Goal: Task Accomplishment & Management: Manage account settings

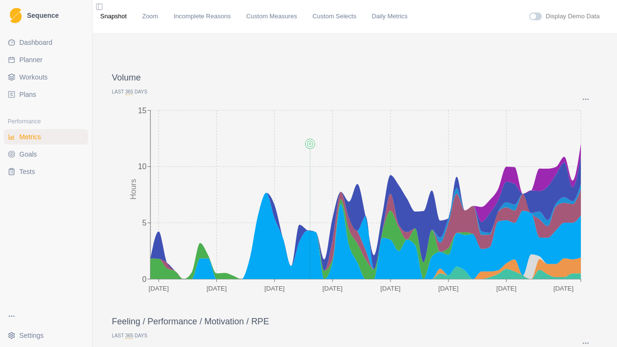
scroll to position [780, 0]
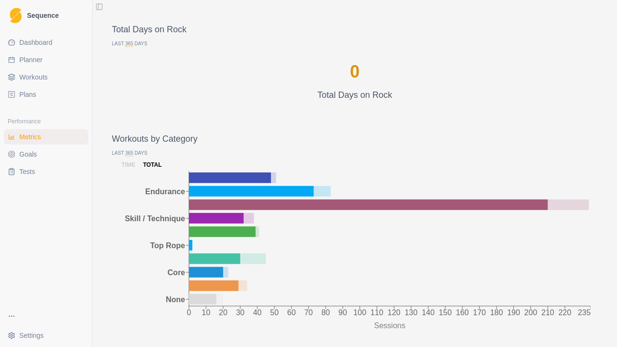
click at [33, 56] on span "Planner" at bounding box center [30, 60] width 23 height 10
select select "month"
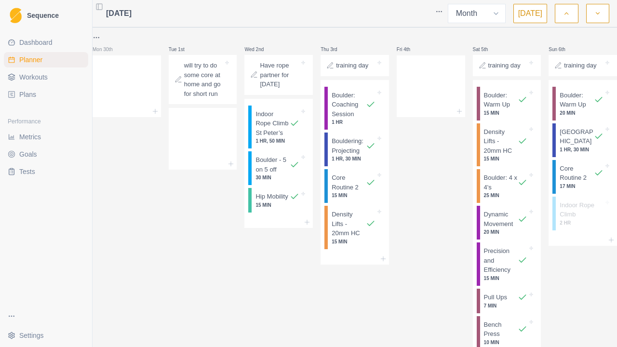
click at [533, 12] on button "[DATE]" at bounding box center [530, 13] width 34 height 19
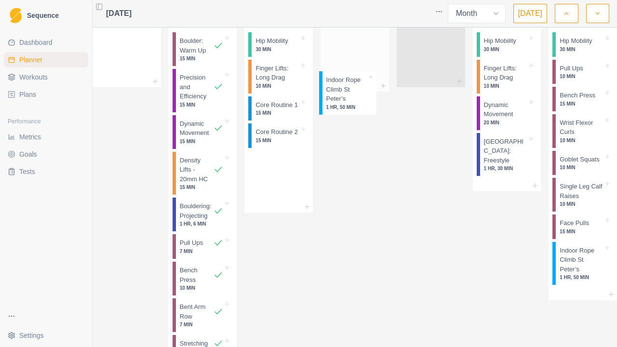
scroll to position [729, 0]
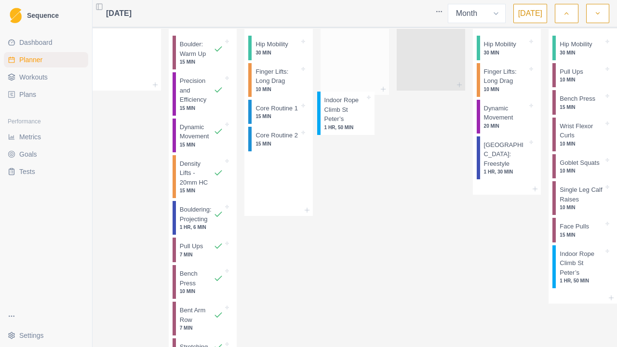
drag, startPoint x: 265, startPoint y: 142, endPoint x: 346, endPoint y: 88, distance: 97.3
click at [346, 88] on div "Mon 28th Indoor Rope Climb 2 HR, 15 MIN Core Routine 2 15 MIN Tue 29th Wed 30th…" at bounding box center [355, 2] width 524 height 1398
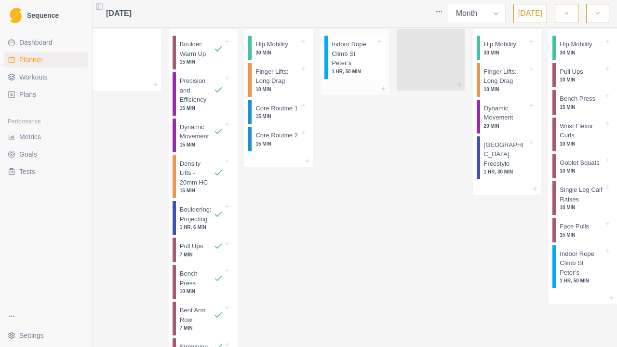
click at [361, 68] on p "Indoor Rope Climb St Peter’s" at bounding box center [354, 54] width 44 height 28
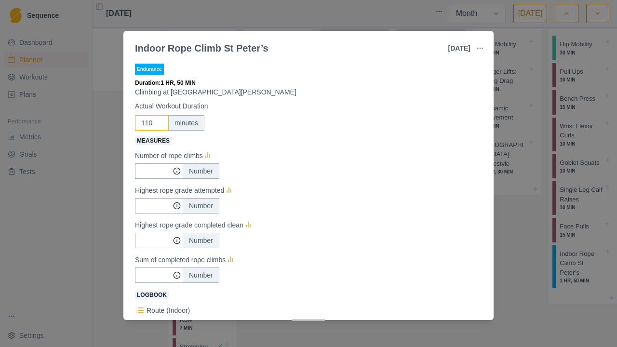
click at [156, 117] on input "110" at bounding box center [152, 122] width 34 height 15
drag, startPoint x: 156, startPoint y: 117, endPoint x: 122, endPoint y: 129, distance: 36.1
click at [122, 129] on div "Indoor Rope Climb St Peter’s [DATE] Link To Goal View Workout Metrics Edit Orig…" at bounding box center [308, 173] width 617 height 347
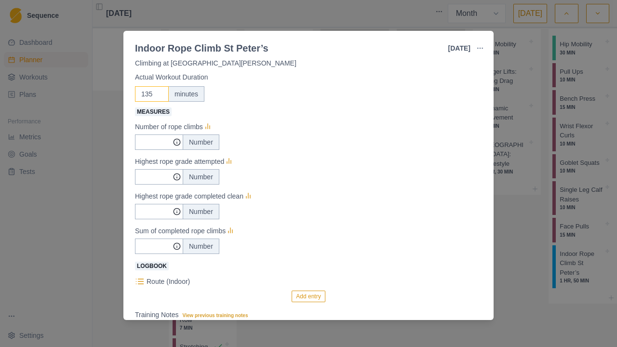
scroll to position [28, 0]
type input "135"
click at [200, 175] on div "Number" at bounding box center [201, 177] width 37 height 15
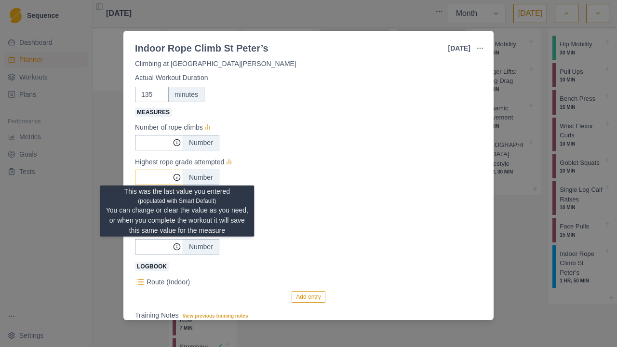
type input "0"
click at [180, 179] on circle at bounding box center [176, 177] width 6 height 6
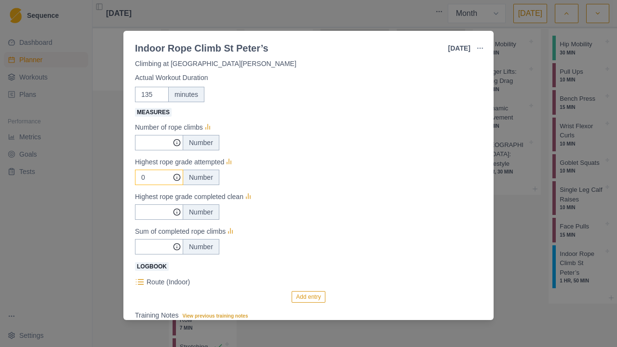
click at [175, 177] on icon at bounding box center [177, 177] width 8 height 8
click at [157, 150] on input "0" at bounding box center [159, 142] width 48 height 15
type input "22"
click at [151, 150] on input "Measures" at bounding box center [159, 142] width 48 height 15
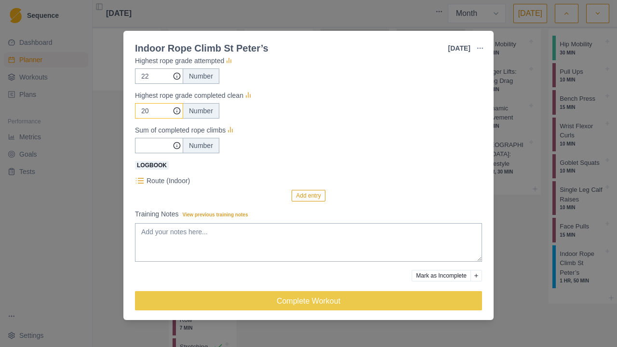
scroll to position [136, 0]
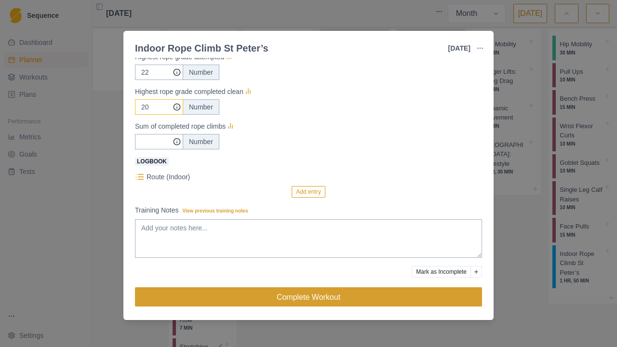
type input "20"
click at [374, 298] on button "Complete Workout" at bounding box center [308, 296] width 347 height 19
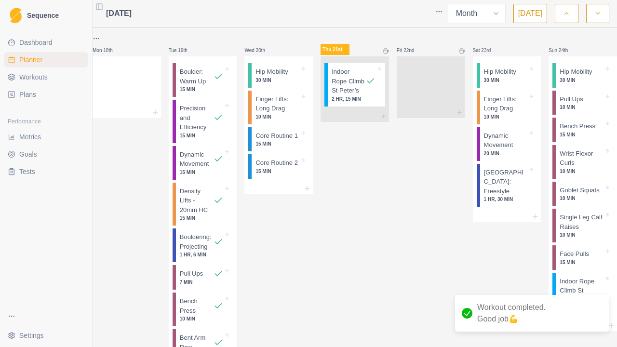
scroll to position [705, 0]
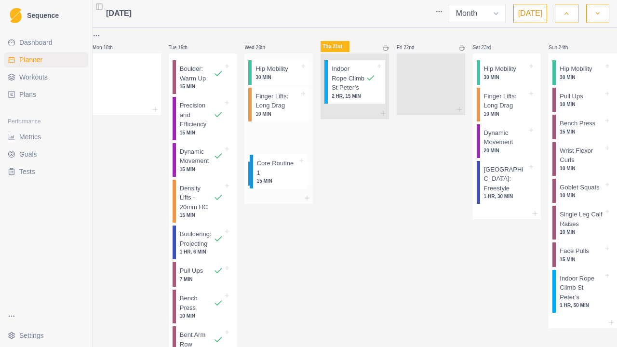
click at [277, 177] on div "Hip Mobility 30 MIN Finger Lifts: Long Drag 10 MIN Core Routine 1 15 MIN Core R…" at bounding box center [278, 122] width 68 height 139
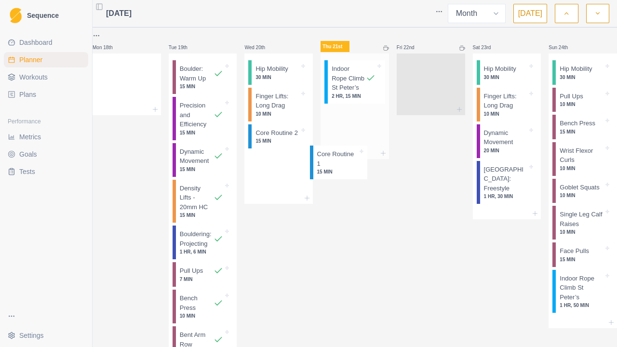
drag, startPoint x: 274, startPoint y: 160, endPoint x: 343, endPoint y: 162, distance: 68.5
click at [343, 162] on div "Mon 28th Indoor Rope Climb 2 HR, 15 MIN Core Routine 2 15 MIN Tue 29th Wed 30th…" at bounding box center [355, 26] width 524 height 1398
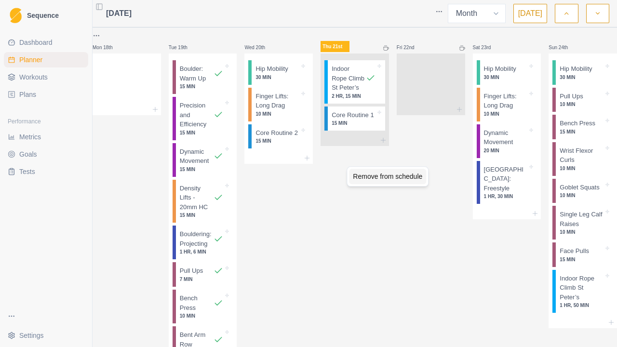
click at [375, 178] on div "Remove from schedule" at bounding box center [387, 176] width 77 height 15
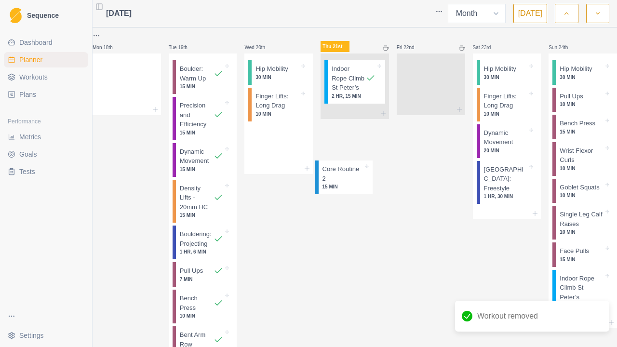
drag, startPoint x: 291, startPoint y: 171, endPoint x: 359, endPoint y: 179, distance: 69.0
click at [359, 179] on div "Mon 28th Indoor Rope Climb 2 HR, 15 MIN Core Routine 2 15 MIN Tue 29th Wed 30th…" at bounding box center [355, 26] width 524 height 1398
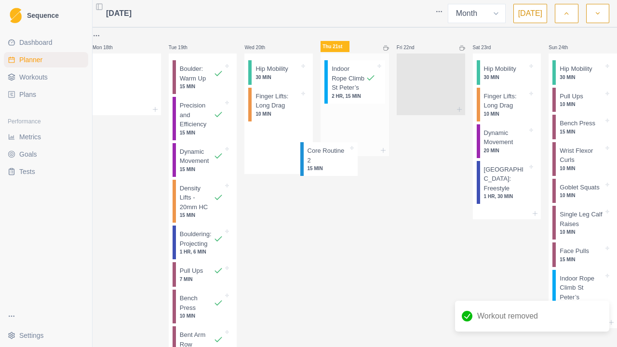
drag, startPoint x: 280, startPoint y: 169, endPoint x: 335, endPoint y: 161, distance: 55.5
click at [335, 161] on div "Mon 28th Indoor Rope Climb 2 HR, 15 MIN Core Routine 2 15 MIN Tue 29th Wed 30th…" at bounding box center [355, 26] width 524 height 1398
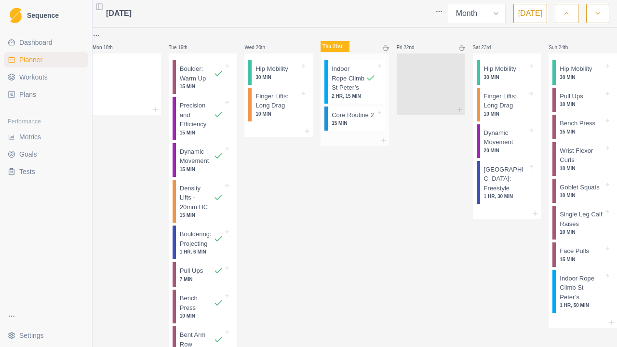
click at [353, 127] on p "15 MIN" at bounding box center [354, 123] width 44 height 7
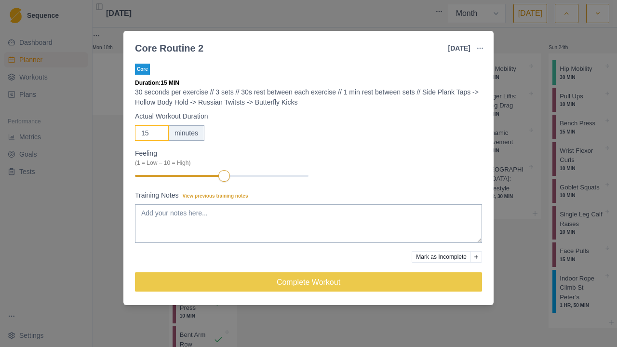
click at [148, 130] on input "15" at bounding box center [152, 132] width 34 height 15
type input "1"
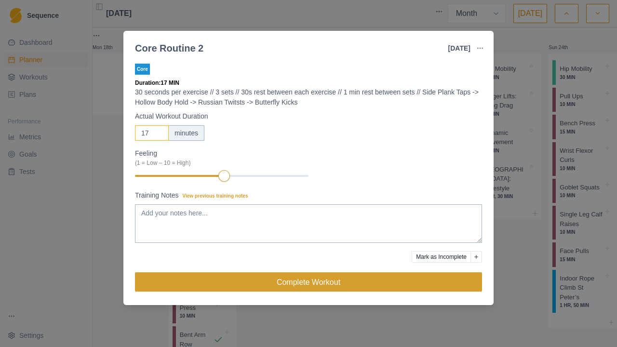
type input "17"
click at [232, 289] on button "Complete Workout" at bounding box center [308, 281] width 347 height 19
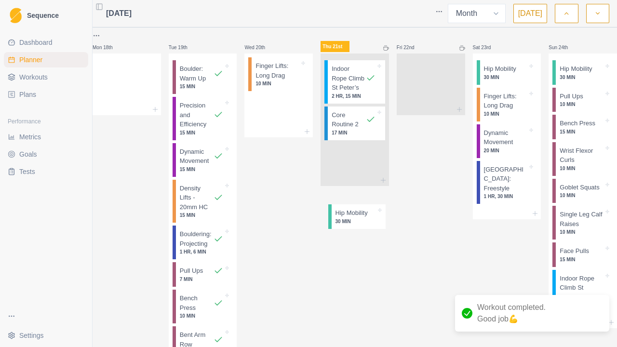
drag, startPoint x: 277, startPoint y: 106, endPoint x: 365, endPoint y: 230, distance: 151.8
click at [365, 230] on div "Mon 28th Indoor Rope Climb 2 HR, 15 MIN Core Routine 2 15 MIN Tue 29th Wed 30th…" at bounding box center [355, 26] width 524 height 1398
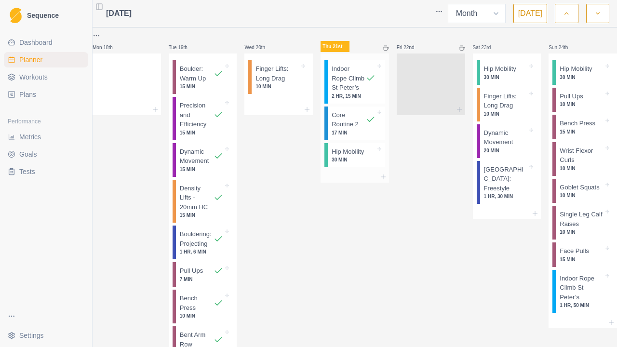
click at [360, 157] on p "Hip Mobility" at bounding box center [348, 152] width 32 height 10
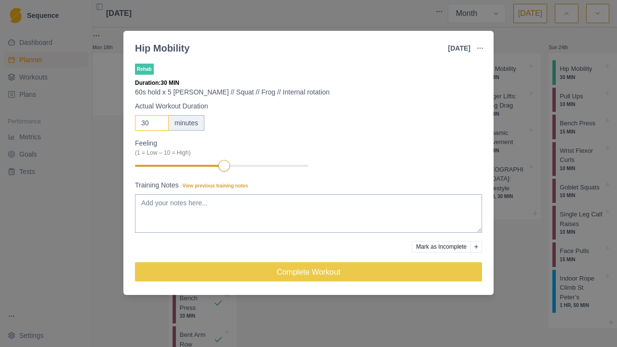
click at [154, 126] on input "30" at bounding box center [152, 122] width 34 height 15
type input "3"
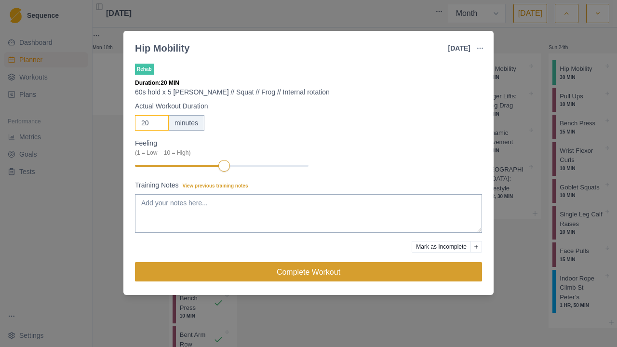
type input "20"
click at [230, 272] on button "Complete Workout" at bounding box center [308, 271] width 347 height 19
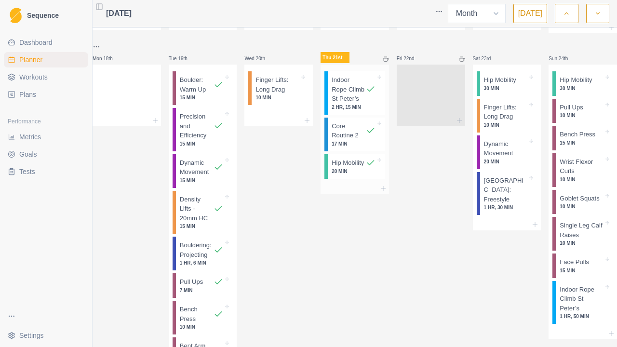
scroll to position [702, 0]
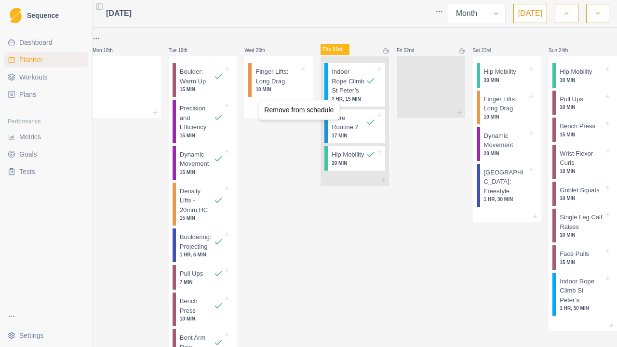
click at [280, 150] on html "Sequence Dashboard Planner Workouts Plans Performance Metrics Goals Tests Setti…" at bounding box center [308, 173] width 617 height 347
click at [279, 93] on p "10 MIN" at bounding box center [277, 89] width 44 height 7
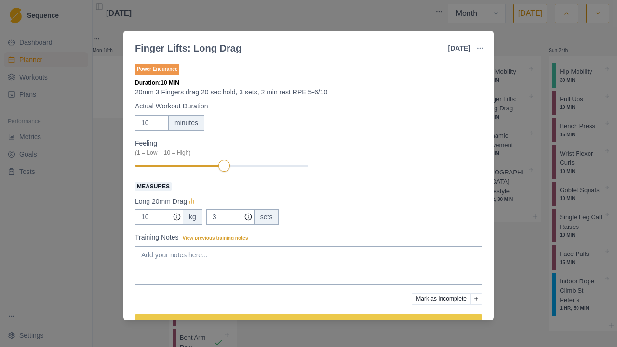
scroll to position [28, 0]
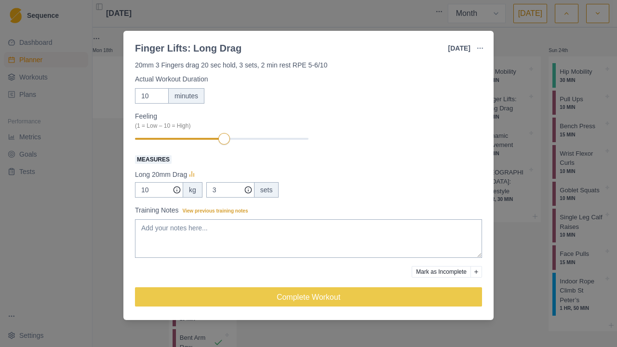
click at [438, 272] on button "Mark as Incomplete" at bounding box center [441, 272] width 59 height 12
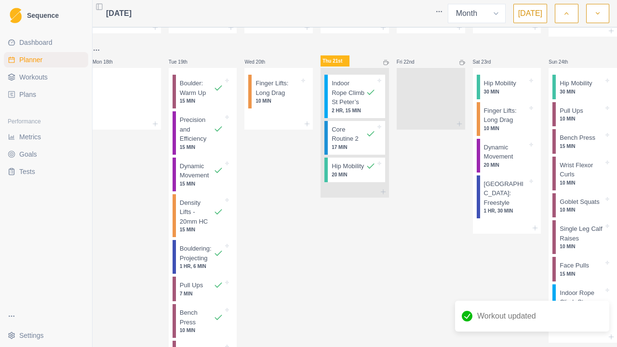
scroll to position [689, 0]
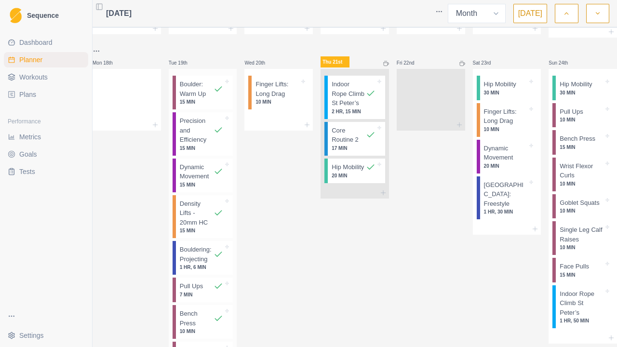
click at [218, 234] on p "15 MIN" at bounding box center [202, 230] width 44 height 7
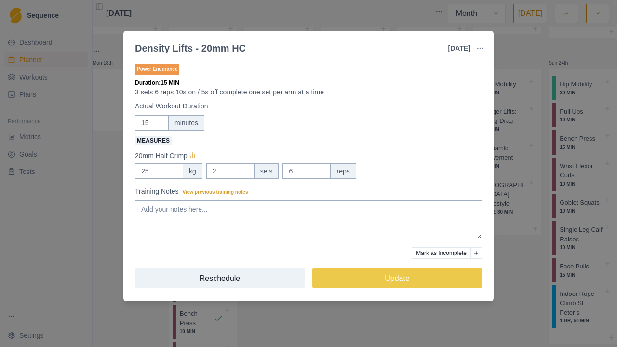
click at [613, 222] on div "Density Lifts - 20mm HC [DATE] Link To Goal View Workout Metrics Edit Original …" at bounding box center [308, 173] width 617 height 347
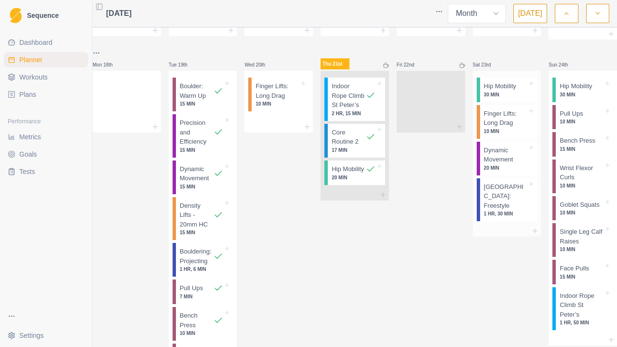
scroll to position [688, 0]
click at [265, 106] on p "10 MIN" at bounding box center [277, 102] width 44 height 7
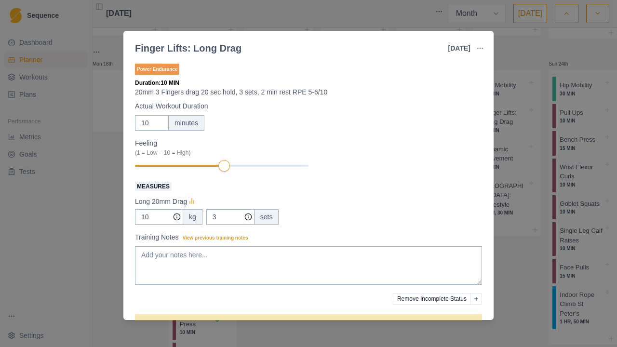
click at [534, 93] on div "Finger Lifts: Long Drag [DATE] Link To Goal View Workout Metrics Edit Original …" at bounding box center [308, 173] width 617 height 347
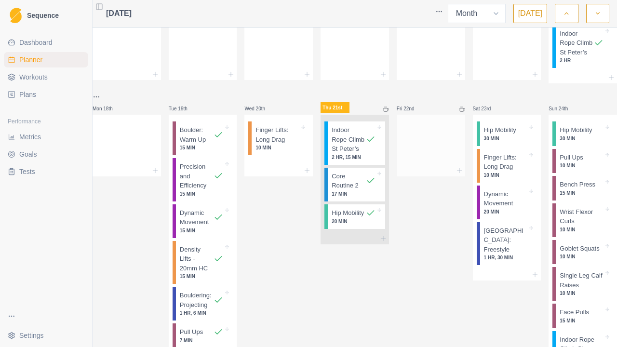
scroll to position [643, 0]
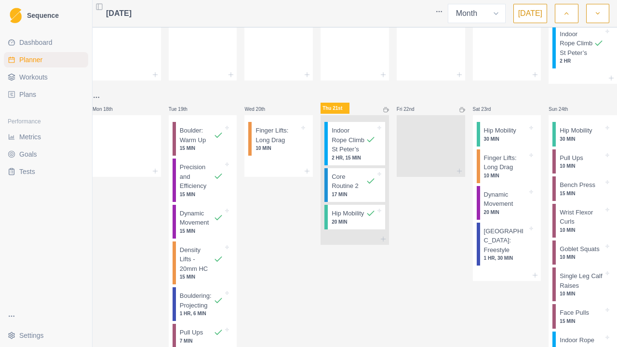
click at [45, 76] on span "Workouts" at bounding box center [33, 77] width 28 height 10
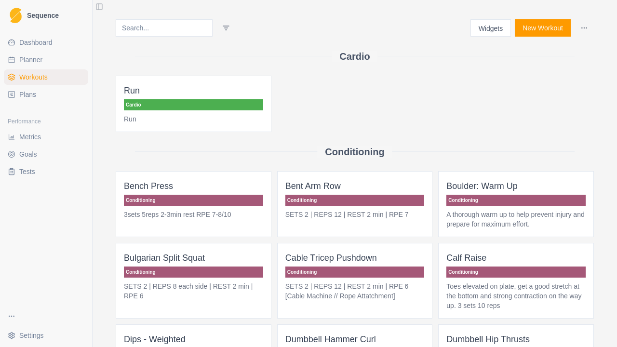
click at [35, 56] on span "Planner" at bounding box center [30, 60] width 23 height 10
select select "month"
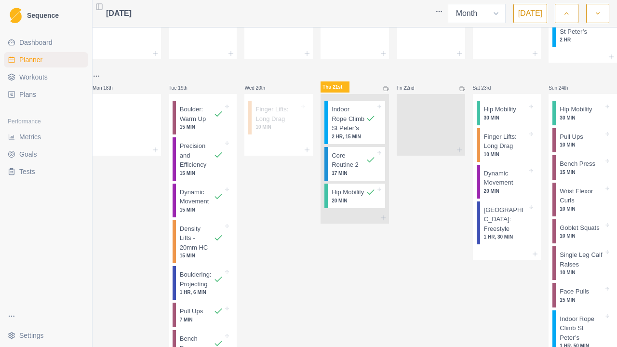
scroll to position [662, 0]
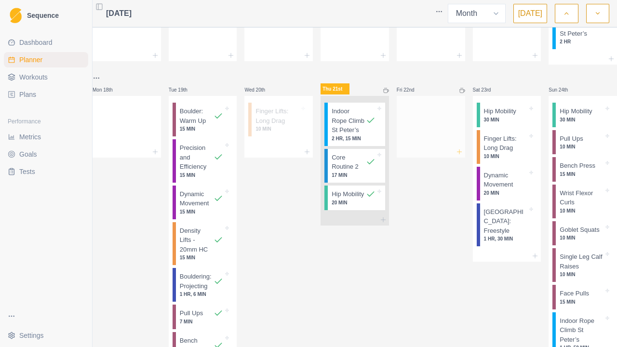
click at [455, 156] on icon at bounding box center [459, 152] width 8 height 8
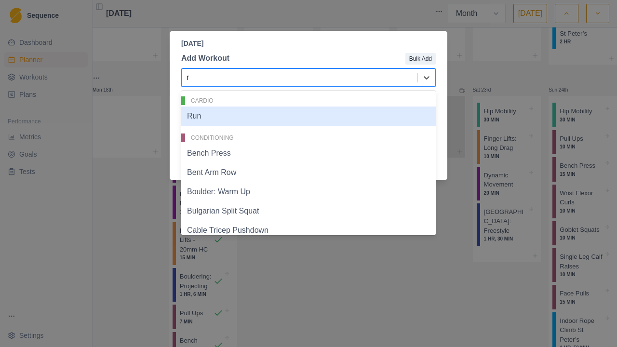
type input "ru"
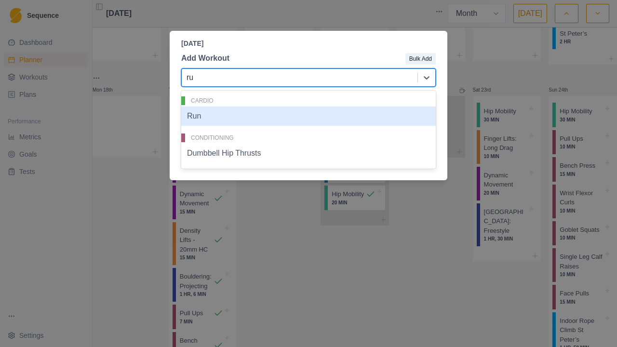
click at [232, 117] on div "Run" at bounding box center [308, 115] width 254 height 19
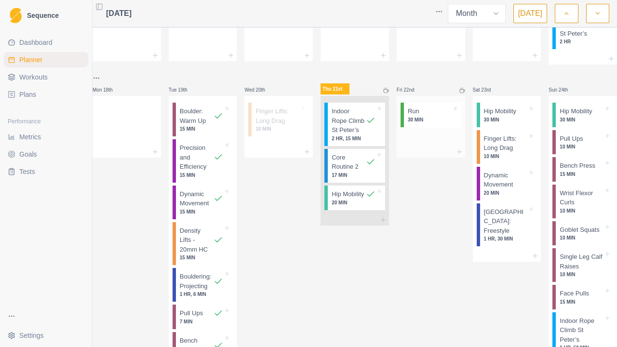
click at [411, 127] on div "Run 30 MIN" at bounding box center [432, 115] width 57 height 25
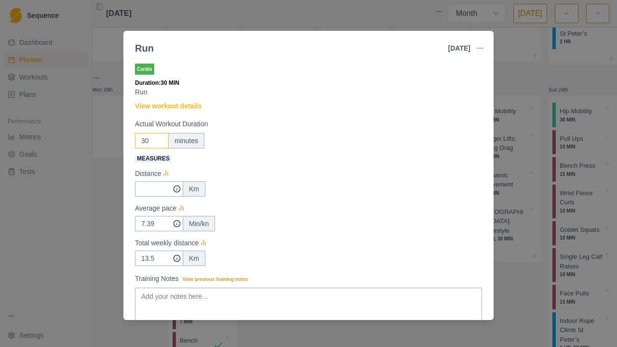
click at [146, 140] on input "30" at bounding box center [152, 140] width 34 height 15
type input "3"
type input "20"
click at [160, 197] on input "7.39" at bounding box center [159, 188] width 48 height 15
type input "7"
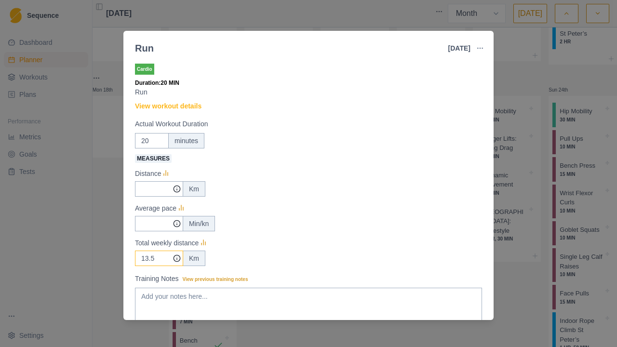
click at [155, 197] on input "13.5" at bounding box center [159, 188] width 48 height 15
type input "1"
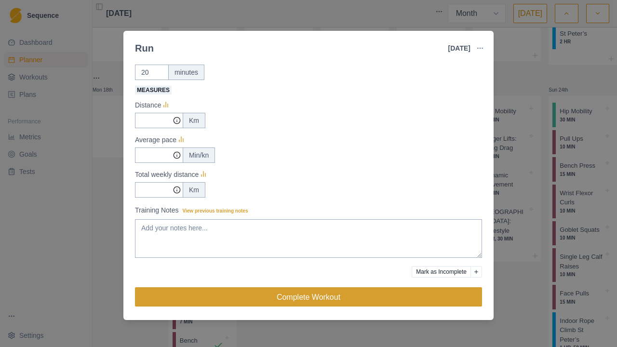
click at [445, 291] on button "Complete Workout" at bounding box center [308, 296] width 347 height 19
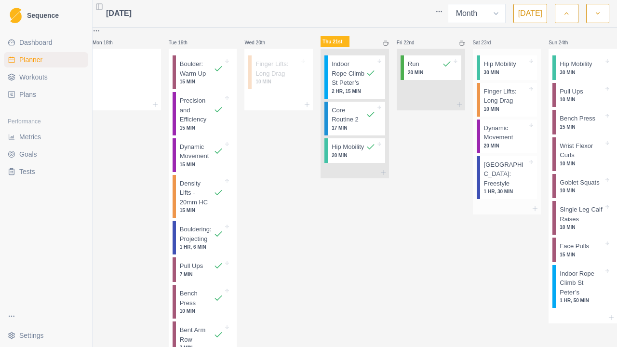
scroll to position [710, 0]
click at [527, 213] on div at bounding box center [507, 208] width 68 height 12
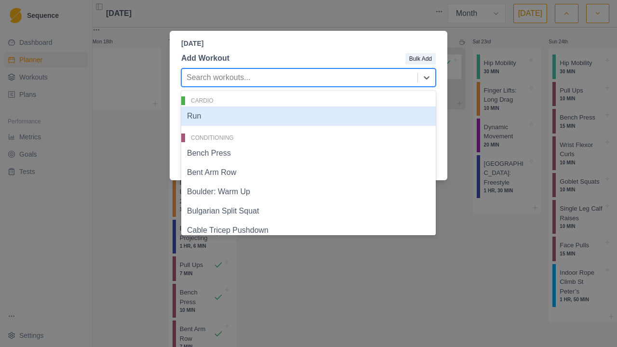
click at [240, 81] on div at bounding box center [299, 77] width 226 height 13
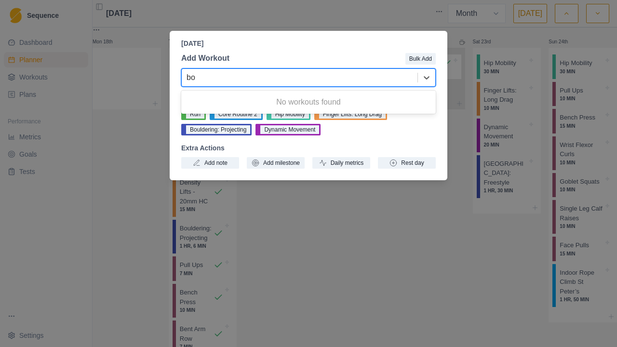
type input "b"
type input "k"
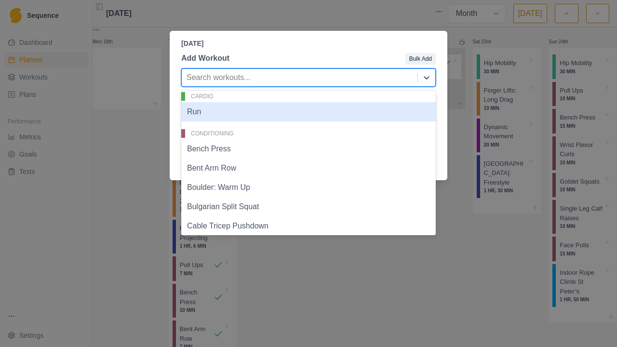
scroll to position [0, 0]
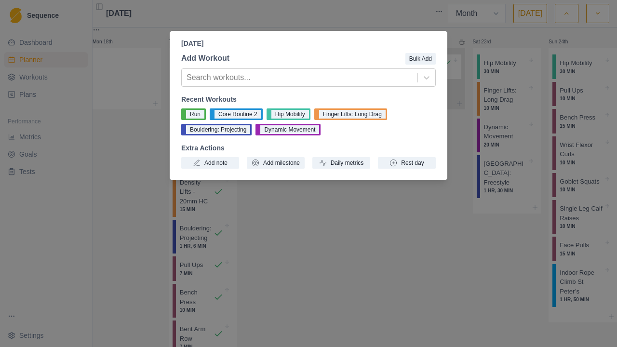
click at [451, 270] on div "[DATE] Add Workout Bulk Add Search workouts... Recent Workouts Run Core Routine…" at bounding box center [308, 173] width 617 height 347
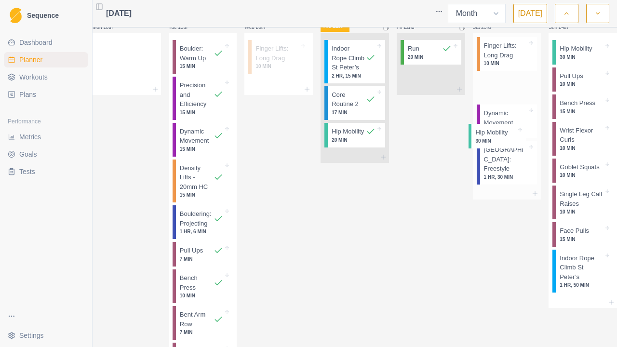
scroll to position [725, 0]
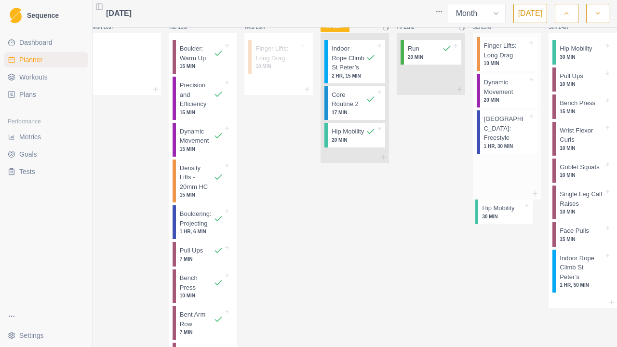
drag, startPoint x: 490, startPoint y: 80, endPoint x: 497, endPoint y: 218, distance: 138.0
click at [497, 199] on div "Hip Mobility 30 MIN Finger Lifts: Long Drag 10 MIN Dynamic Movement 20 MIN Boul…" at bounding box center [507, 116] width 68 height 166
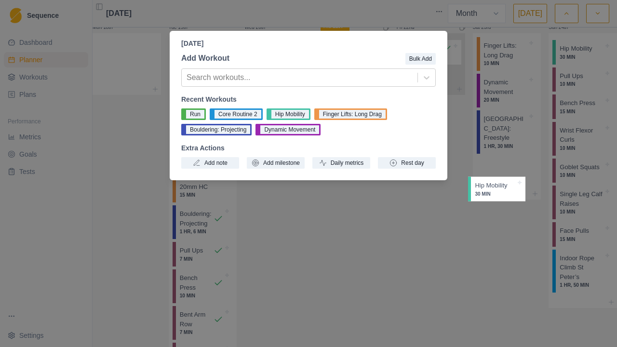
click at [422, 242] on div "[DATE] Add Workout Bulk Add Search workouts... Recent Workouts Run Core Routine…" at bounding box center [308, 173] width 617 height 347
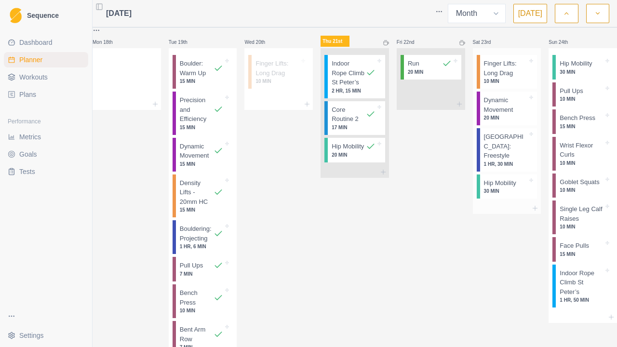
scroll to position [705, 0]
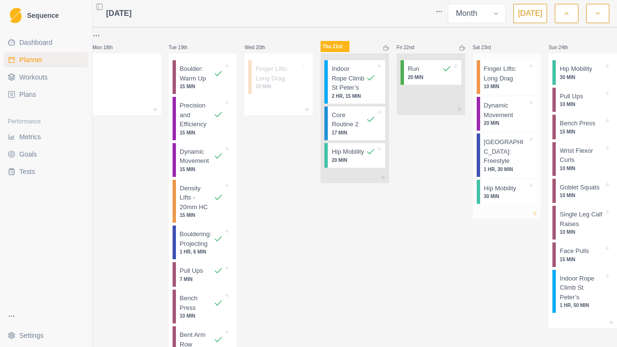
click at [531, 217] on icon at bounding box center [535, 214] width 8 height 8
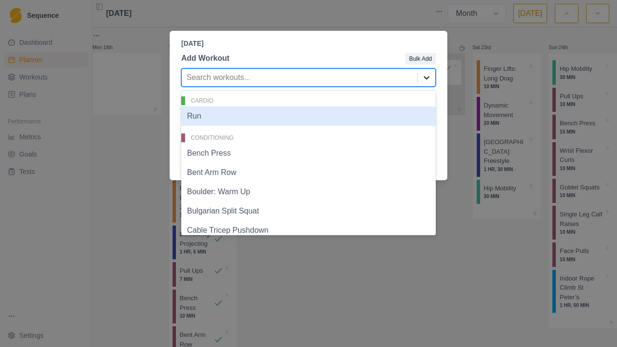
click at [425, 82] on icon at bounding box center [427, 78] width 10 height 10
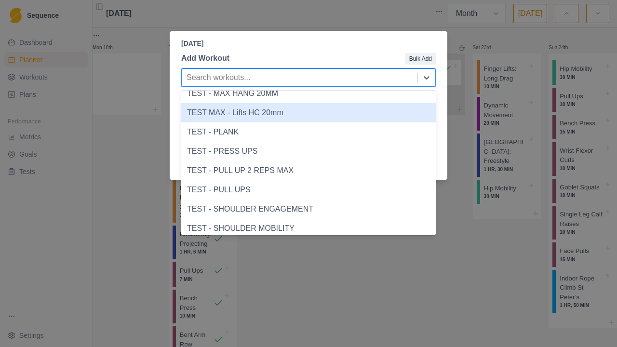
scroll to position [1772, 0]
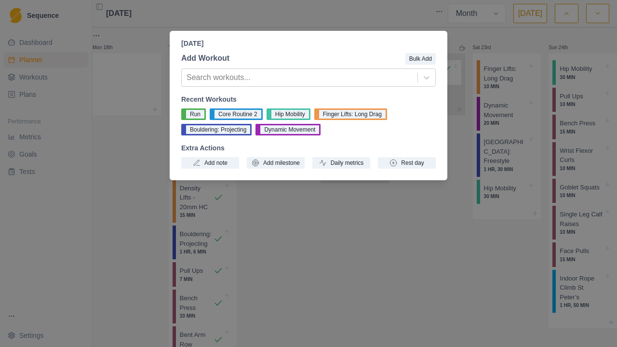
click at [484, 74] on div "[DATE] Add Workout Bulk Add Search workouts... Recent Workouts Run Core Routine…" at bounding box center [308, 173] width 617 height 347
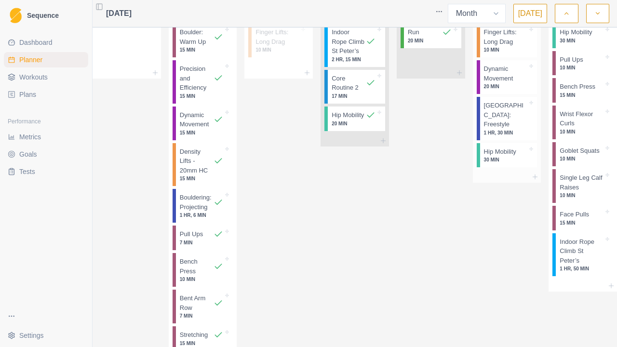
scroll to position [742, 0]
click at [31, 76] on span "Workouts" at bounding box center [33, 77] width 28 height 10
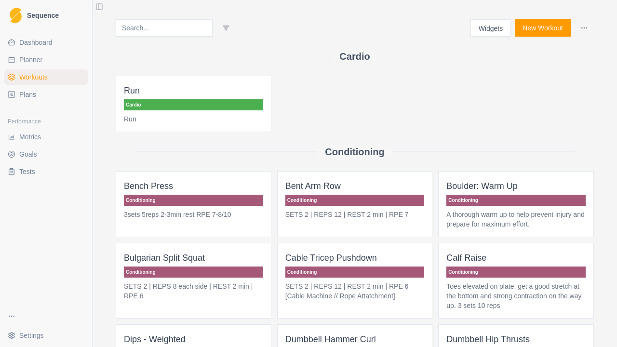
click at [523, 27] on button "New Workout" at bounding box center [543, 27] width 56 height 17
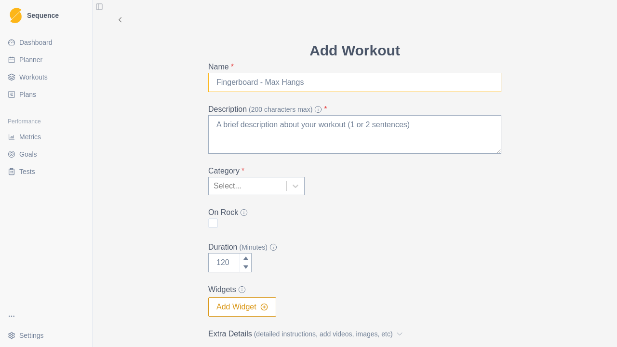
click at [243, 74] on input "Name *" at bounding box center [354, 82] width 293 height 19
type input "B"
type input "Boulder- Board Climbing"
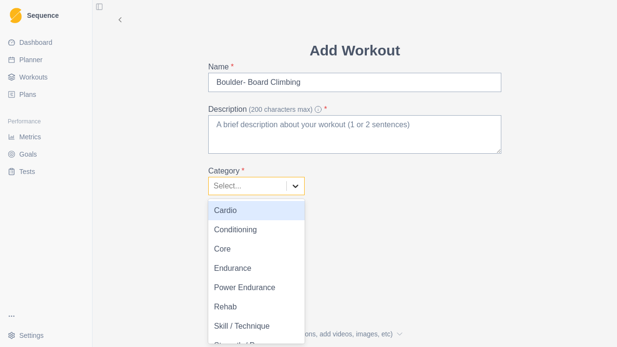
click at [291, 183] on icon at bounding box center [296, 186] width 10 height 10
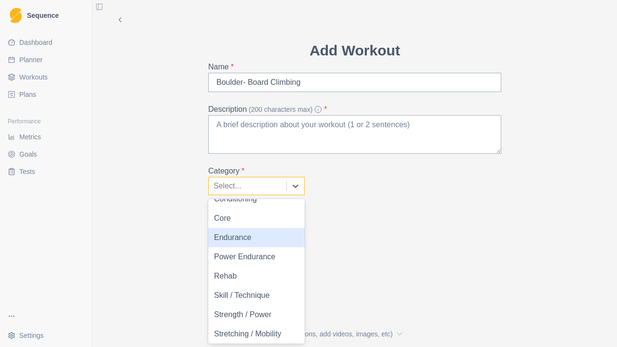
scroll to position [32, 0]
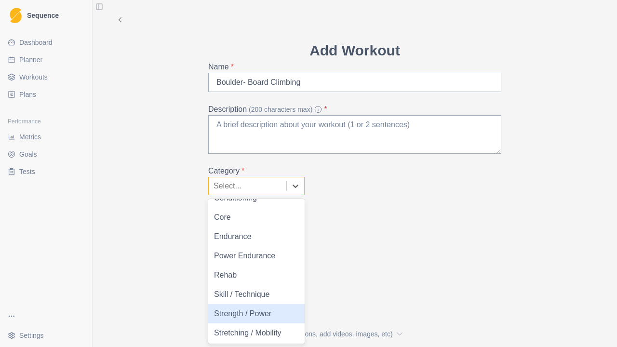
click at [263, 308] on div "Strength / Power" at bounding box center [256, 313] width 96 height 19
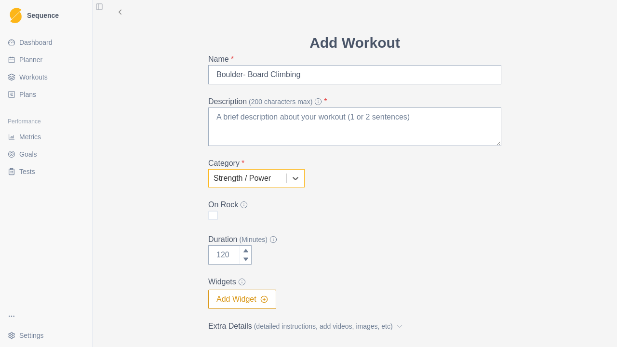
scroll to position [8, 0]
click at [222, 297] on button "Add Widget" at bounding box center [242, 298] width 68 height 19
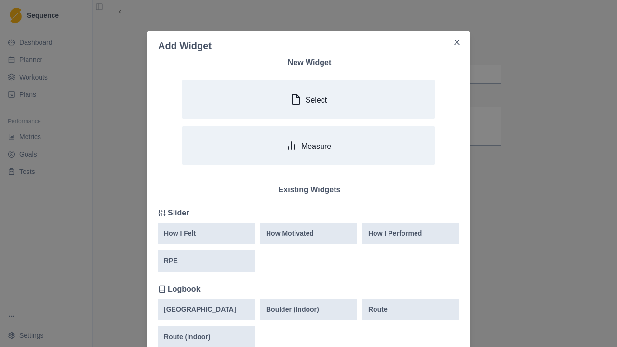
click at [74, 213] on div "Add Widget New Widget Select Measure Existing Widgets Slider How I Felt How Mot…" at bounding box center [308, 173] width 617 height 347
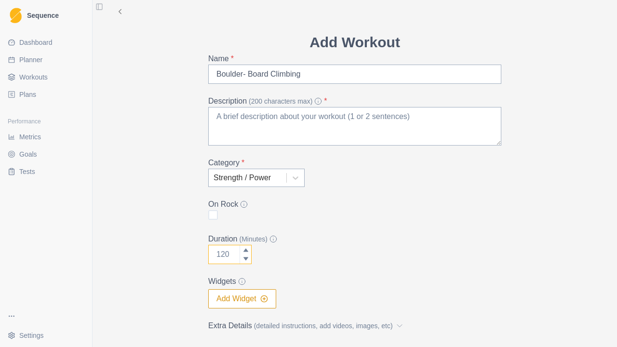
click at [226, 252] on input "Duration (Minutes)" at bounding box center [229, 254] width 43 height 19
type input "60"
click at [225, 120] on textarea "Description (200 characters max) *" at bounding box center [354, 126] width 293 height 39
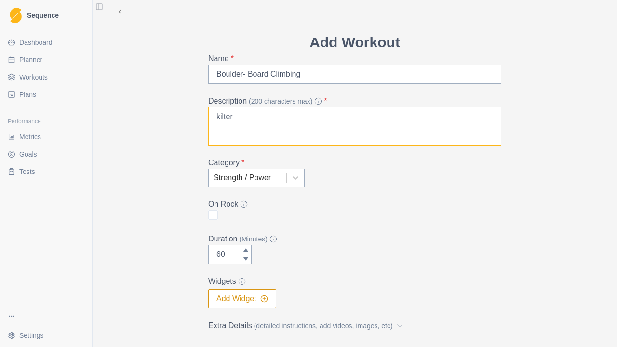
type textarea "kilter"
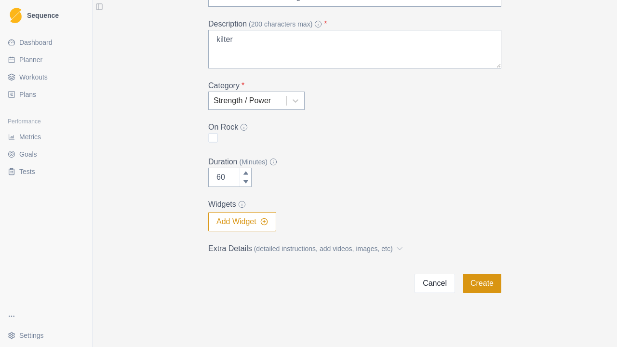
click at [471, 277] on button "Create" at bounding box center [482, 283] width 39 height 19
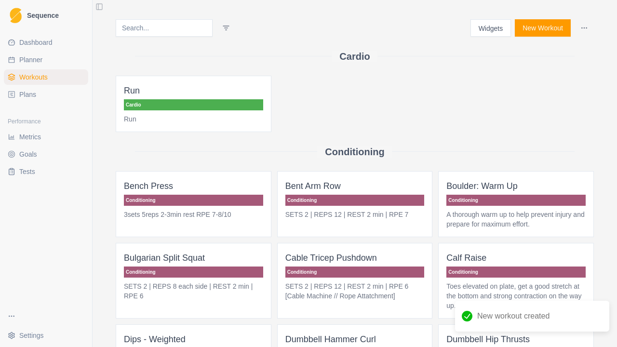
click at [23, 63] on span "Planner" at bounding box center [30, 60] width 23 height 10
select select "month"
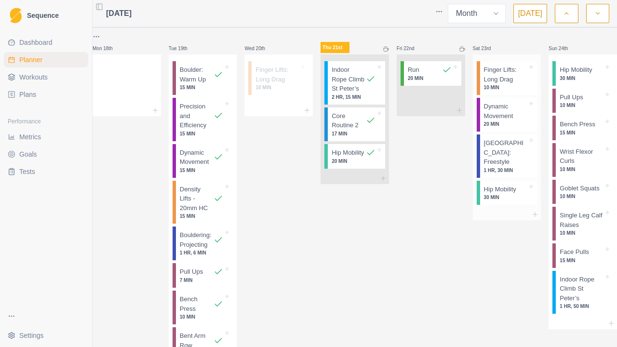
scroll to position [705, 0]
click at [531, 217] on icon at bounding box center [535, 213] width 8 height 8
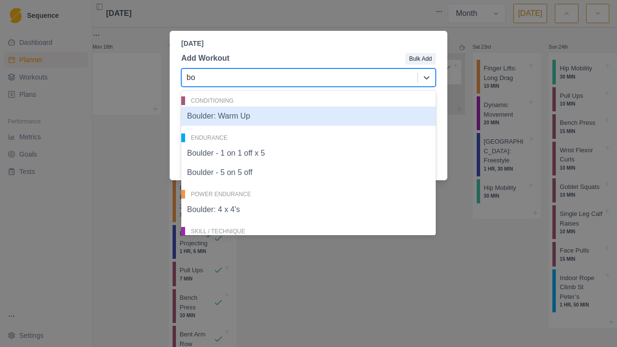
type input "bou"
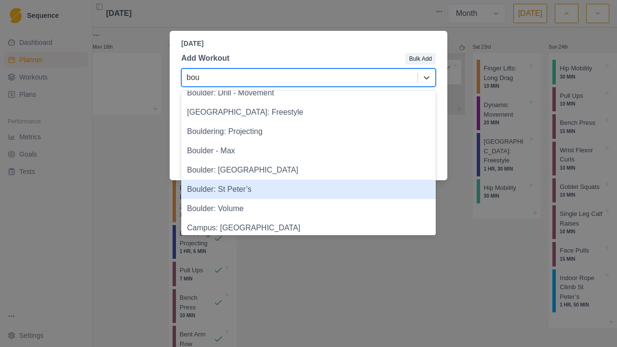
scroll to position [266, 0]
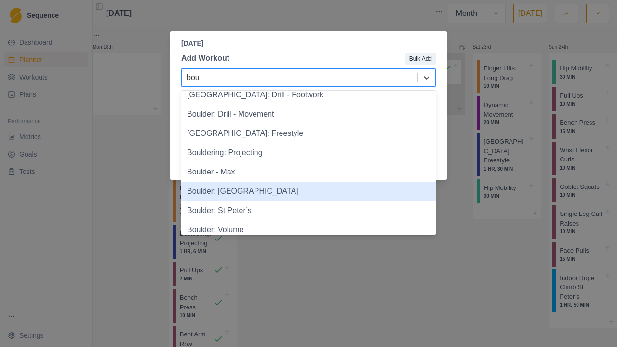
click at [251, 192] on div "Boulder: [GEOGRAPHIC_DATA]" at bounding box center [308, 191] width 254 height 19
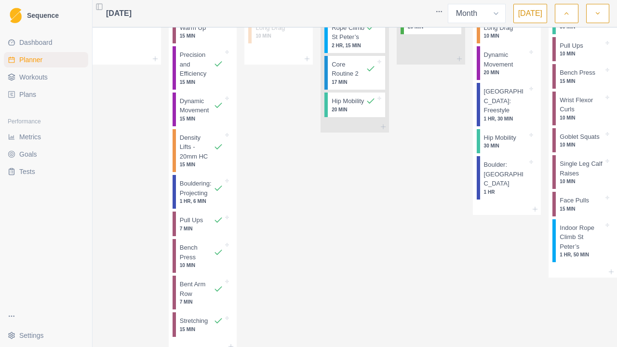
scroll to position [758, 0]
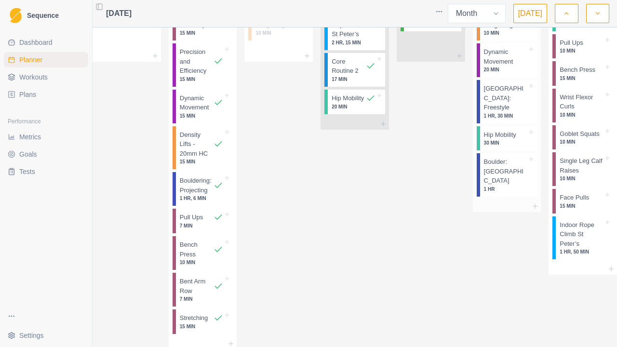
click at [492, 186] on p "Boulder: [GEOGRAPHIC_DATA]" at bounding box center [506, 171] width 44 height 28
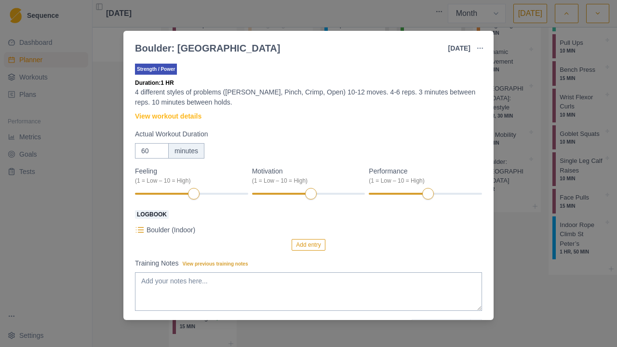
click at [484, 54] on button "button" at bounding box center [479, 48] width 19 height 19
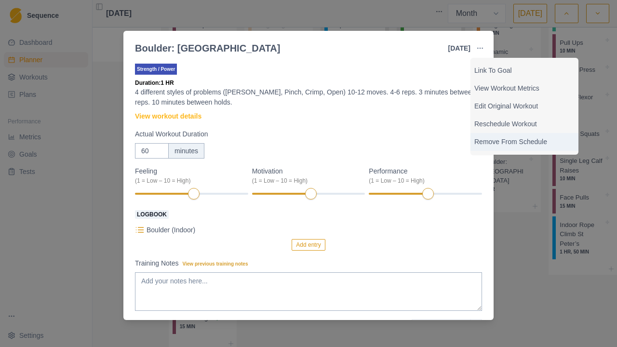
click at [504, 138] on p "Remove From Schedule" at bounding box center [524, 142] width 100 height 10
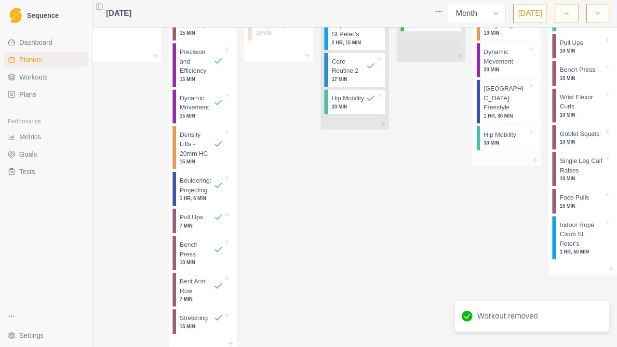
click at [535, 162] on line at bounding box center [535, 160] width 0 height 4
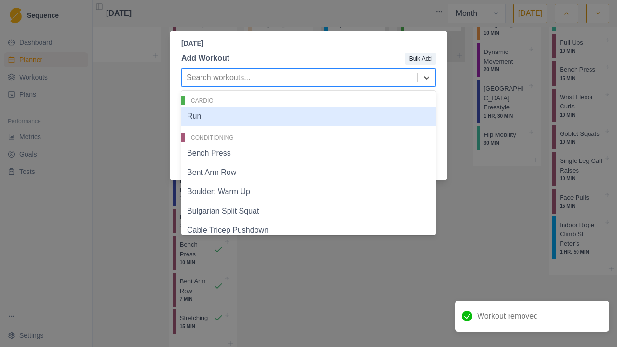
click at [222, 71] on div at bounding box center [299, 77] width 226 height 13
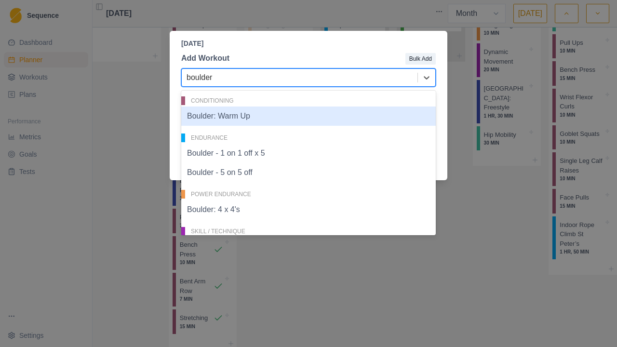
type input "boulder"
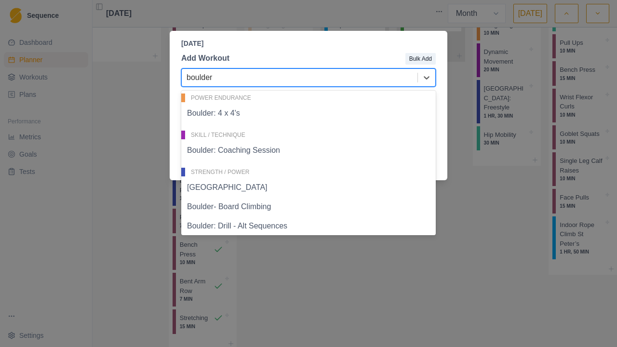
scroll to position [120, 0]
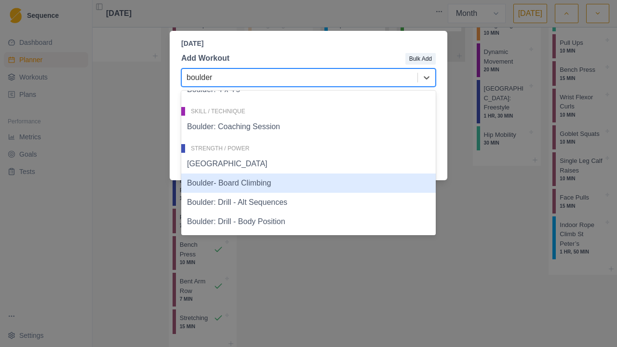
click at [282, 181] on div "Boulder- Board Climbing" at bounding box center [308, 182] width 254 height 19
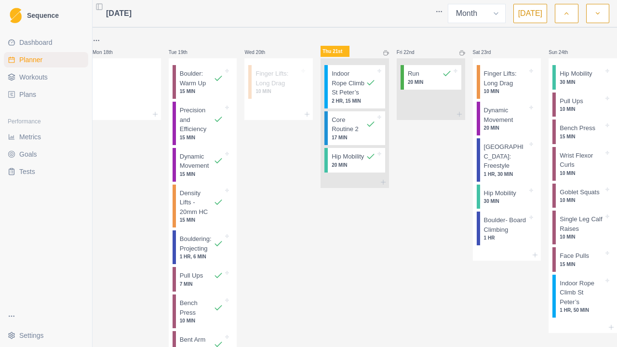
scroll to position [699, 0]
click at [493, 235] on p "Boulder- Board Climbing" at bounding box center [506, 225] width 44 height 19
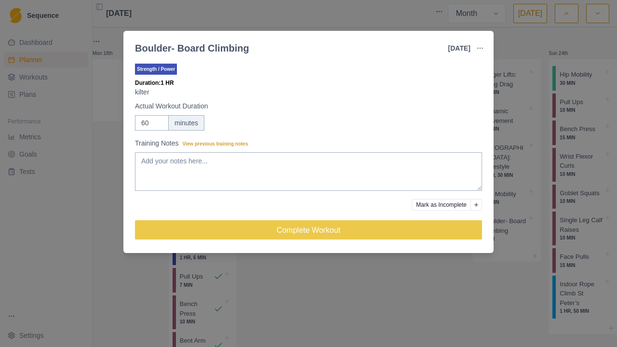
click at [414, 280] on div "Boulder- Board Climbing [DATE] Link To Goal View Workout Metrics Edit Original …" at bounding box center [308, 173] width 617 height 347
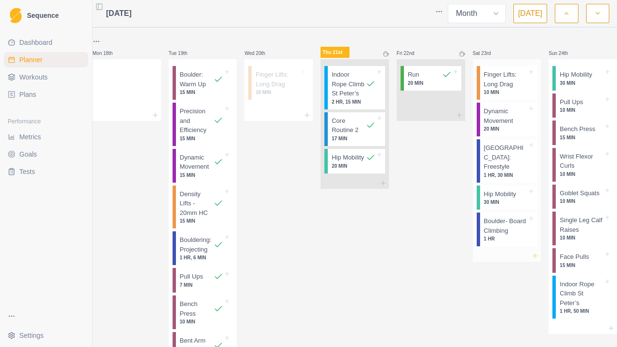
click at [531, 260] on icon at bounding box center [535, 256] width 8 height 8
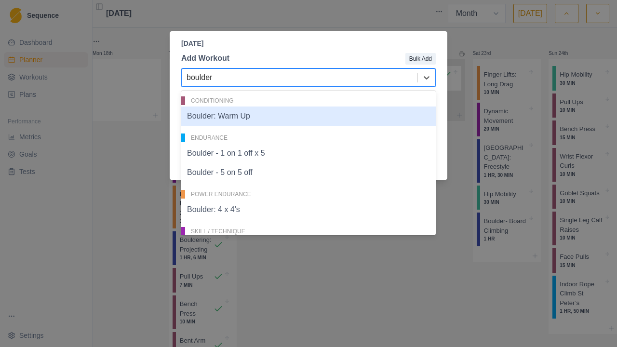
type input "boulder"
click at [319, 106] on div "Conditioning Boulder: Warm Up" at bounding box center [308, 111] width 254 height 37
click at [320, 115] on div "Boulder: Warm Up" at bounding box center [308, 115] width 254 height 19
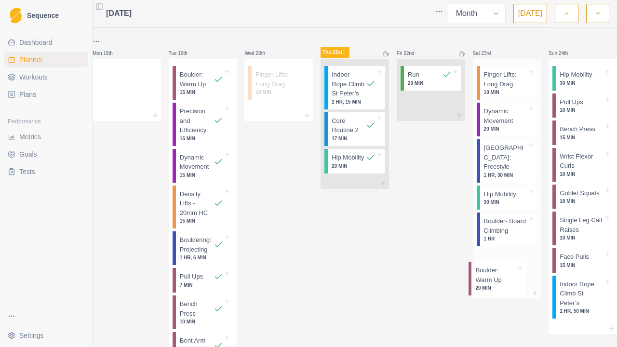
scroll to position [701, 0]
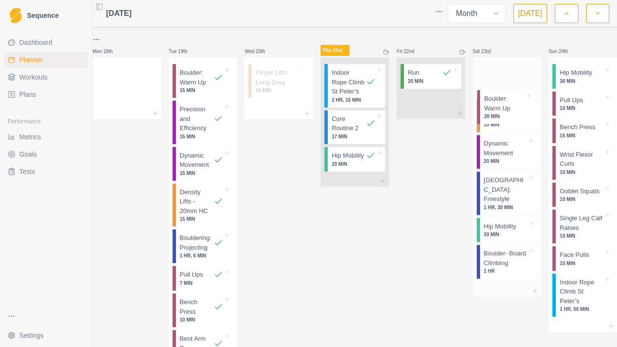
drag, startPoint x: 505, startPoint y: 309, endPoint x: 512, endPoint y: 120, distance: 189.0
click at [512, 120] on div "Finger Lifts: Long Drag 10 MIN Dynamic Movement 20 MIN Boulder: Freestyle 1 HR,…" at bounding box center [507, 171] width 68 height 228
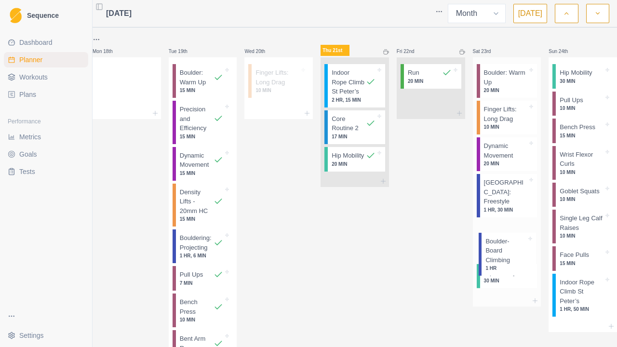
scroll to position [702, 0]
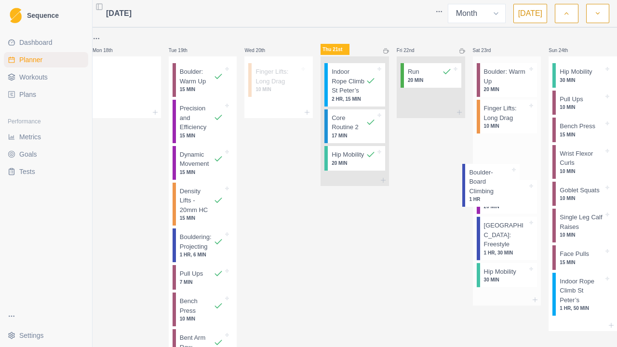
drag, startPoint x: 492, startPoint y: 291, endPoint x: 489, endPoint y: 176, distance: 114.7
click at [489, 176] on div "Boulder: Warm Up 20 MIN Finger Lifts: Long Drag 10 MIN Dynamic Movement 20 MIN …" at bounding box center [507, 175] width 68 height 238
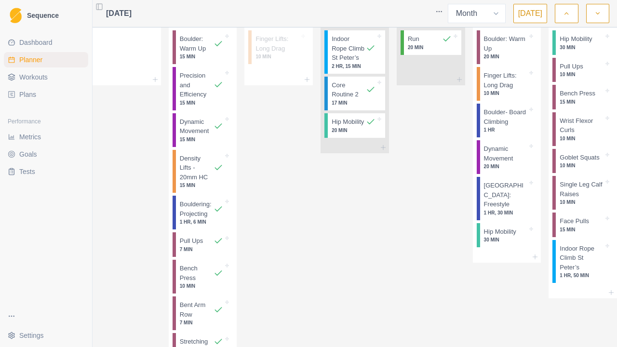
scroll to position [749, 0]
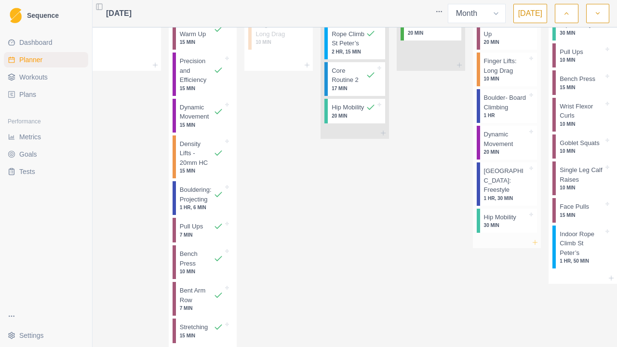
click at [531, 246] on icon at bounding box center [535, 243] width 8 height 8
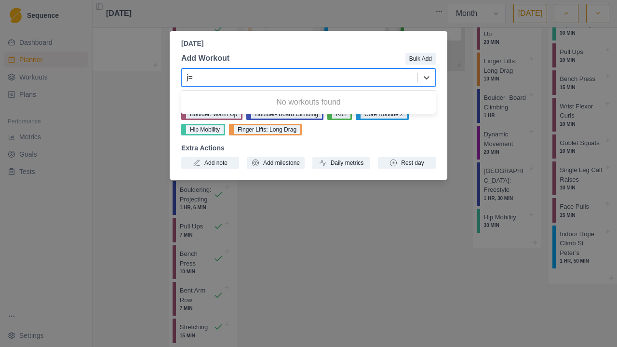
type input "j"
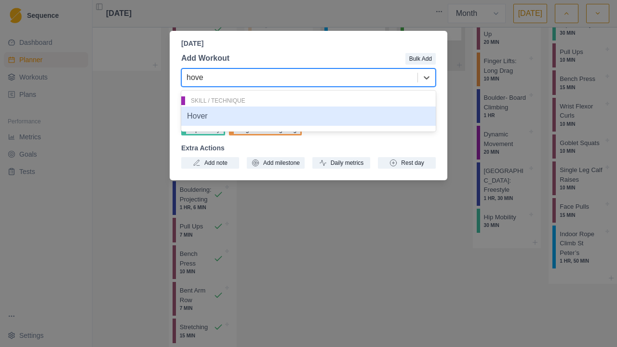
type input "hover"
click at [287, 117] on div "Hover" at bounding box center [308, 115] width 254 height 19
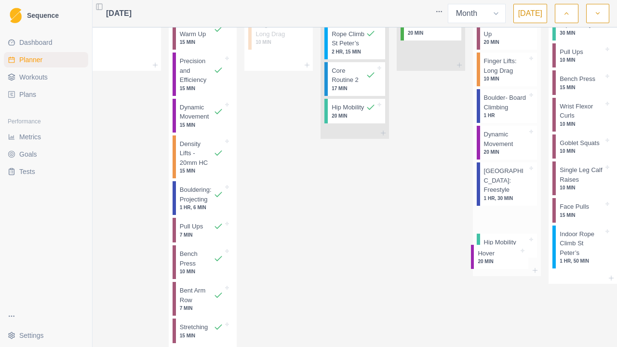
scroll to position [750, 0]
drag, startPoint x: 510, startPoint y: 288, endPoint x: 506, endPoint y: 214, distance: 73.8
click at [506, 214] on div "Boulder: Warm Up 20 MIN Finger Lifts: Long Drag 10 MIN Boulder- Board Climbing …" at bounding box center [507, 135] width 68 height 255
click at [497, 221] on p "[GEOGRAPHIC_DATA]: Freestyle" at bounding box center [506, 207] width 44 height 28
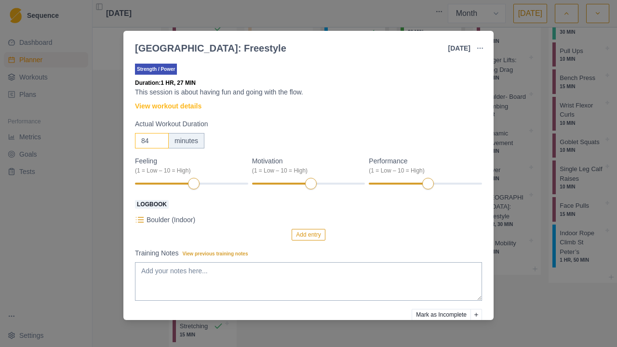
drag, startPoint x: 160, startPoint y: 138, endPoint x: 109, endPoint y: 143, distance: 51.8
click at [135, 143] on input "83" at bounding box center [152, 140] width 34 height 15
drag, startPoint x: 152, startPoint y: 141, endPoint x: 118, endPoint y: 138, distance: 34.8
click at [118, 138] on div "[GEOGRAPHIC_DATA]: Freestyle [DATE] Link To Goal View Workout Metrics Edit Orig…" at bounding box center [308, 173] width 617 height 347
type input "60"
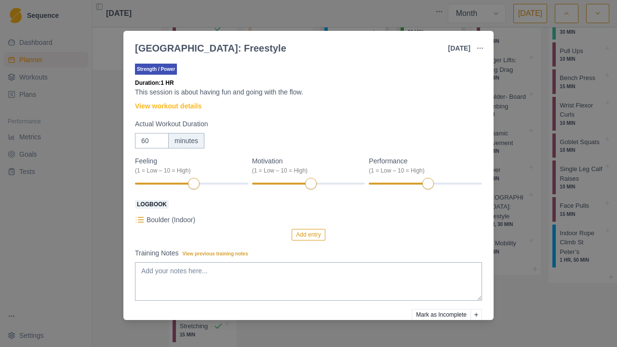
click at [395, 107] on div "Strength / Power Duration: 1 HR This session is about having fun and going with…" at bounding box center [308, 210] width 347 height 297
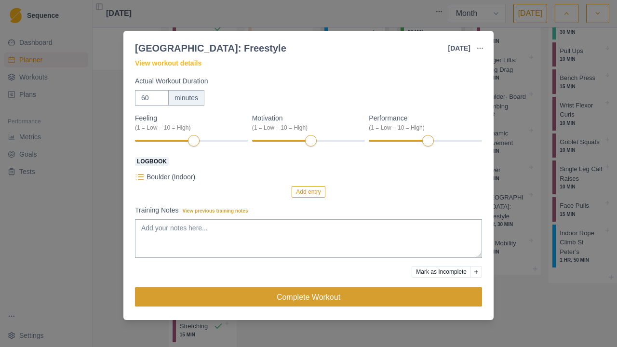
click at [353, 297] on button "Complete Workout" at bounding box center [308, 296] width 347 height 19
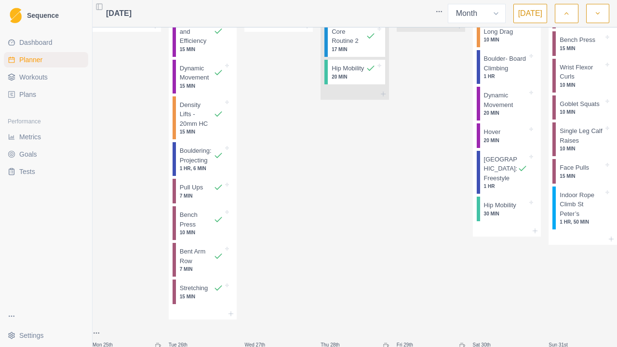
scroll to position [828, 0]
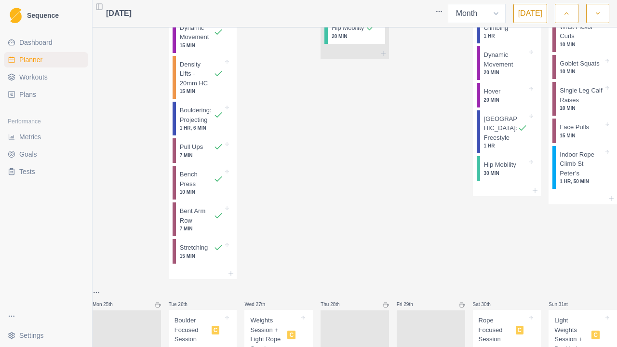
click at [48, 132] on link "Metrics" at bounding box center [46, 136] width 84 height 15
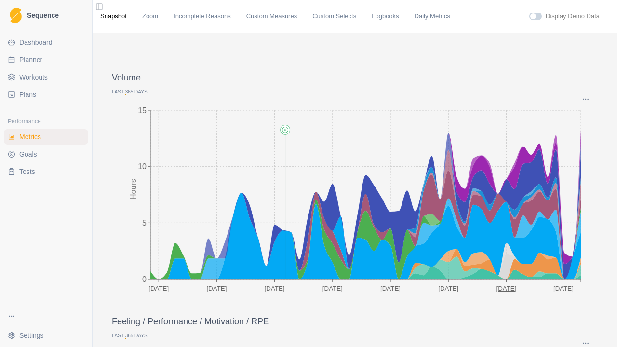
scroll to position [40, 0]
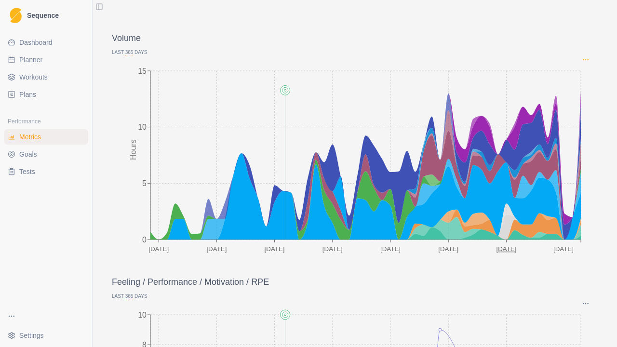
click at [582, 61] on icon "Options" at bounding box center [586, 60] width 8 height 8
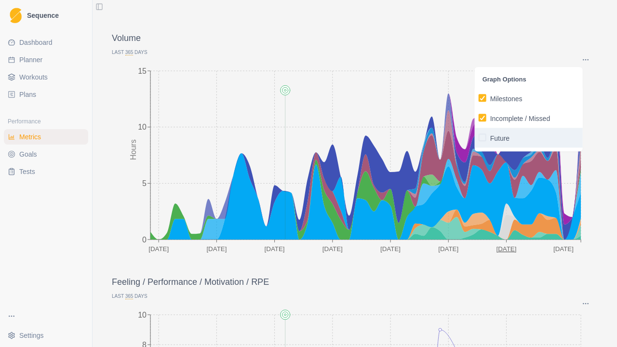
click at [496, 145] on button "Future" at bounding box center [529, 138] width 108 height 20
click at [487, 135] on label "Future" at bounding box center [529, 138] width 100 height 12
click at [479, 137] on input "Future" at bounding box center [478, 137] width 0 height 0
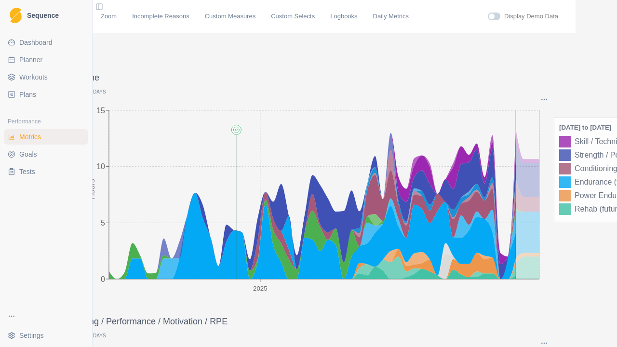
scroll to position [0, 0]
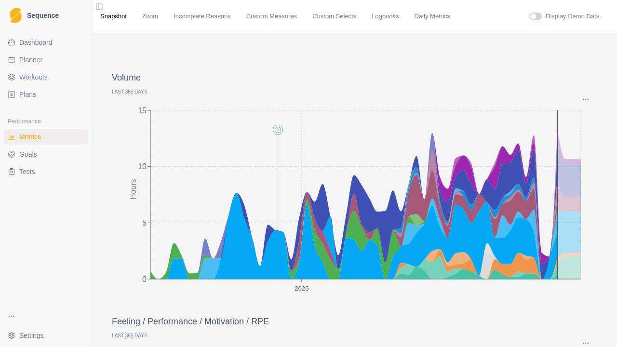
click at [131, 91] on span "365" at bounding box center [129, 92] width 8 height 6
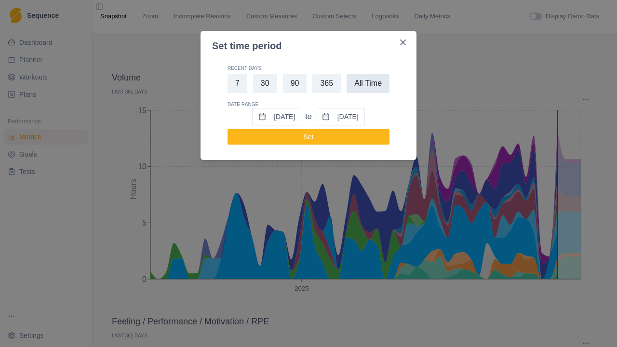
click at [376, 86] on button "All Time" at bounding box center [367, 83] width 43 height 19
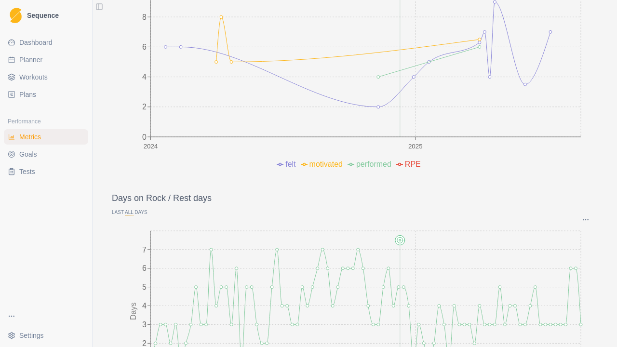
scroll to position [309, 0]
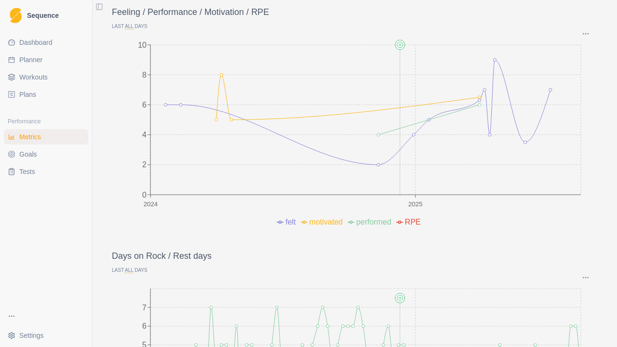
click at [33, 56] on span "Planner" at bounding box center [30, 60] width 23 height 10
select select "month"
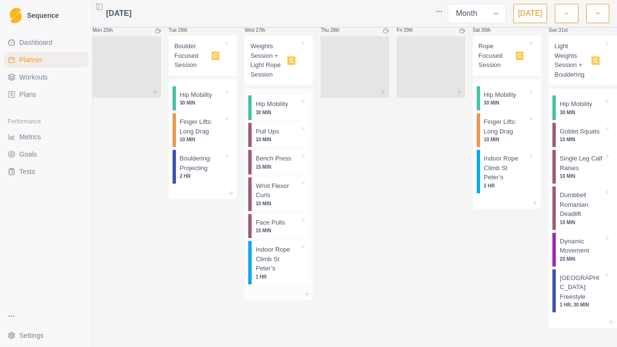
scroll to position [1148, 0]
click at [273, 167] on p "15 MIN" at bounding box center [277, 166] width 44 height 7
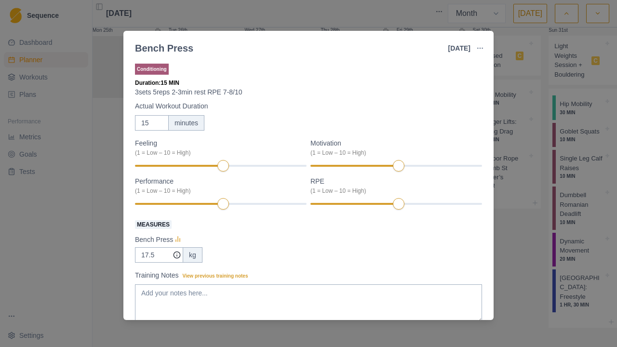
click at [45, 211] on div "Bench Press [DATE] Link To Goal View Workout Metrics Edit Original Workout Resc…" at bounding box center [308, 173] width 617 height 347
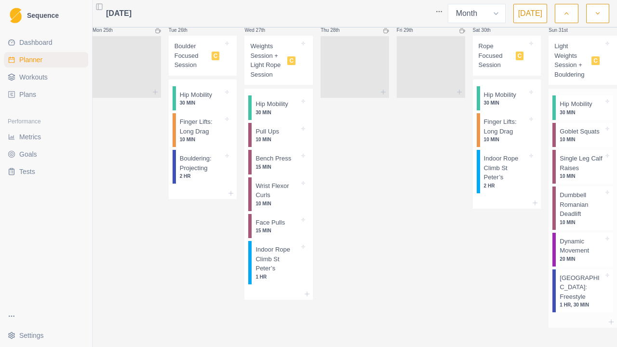
click at [559, 199] on p "Dumbbell Romanian Deadlift" at bounding box center [581, 204] width 44 height 28
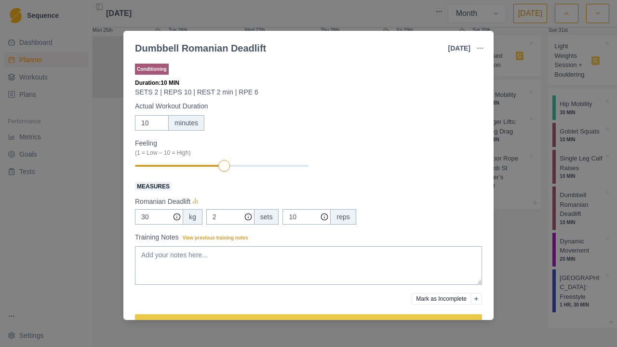
click at [588, 242] on div "Dumbbell Romanian Deadlift [DATE] Link To Goal View Workout Metrics Edit Origin…" at bounding box center [308, 173] width 617 height 347
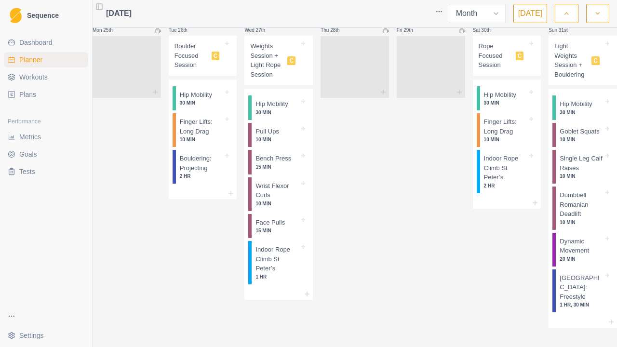
click at [598, 11] on icon "button" at bounding box center [597, 14] width 7 height 10
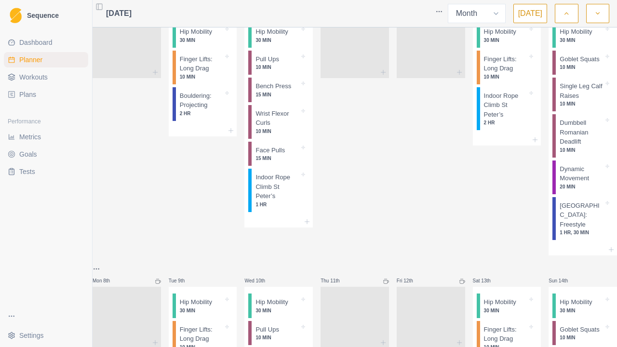
scroll to position [0, 0]
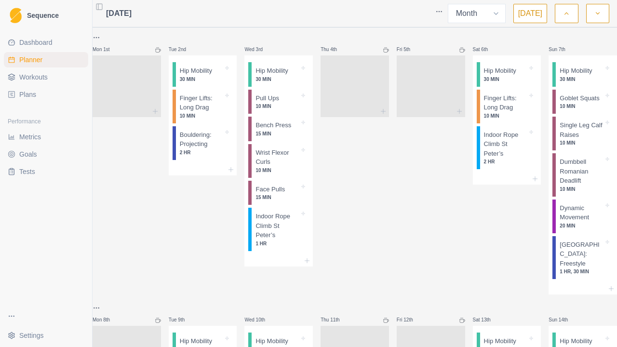
click at [602, 17] on button "button" at bounding box center [597, 13] width 23 height 19
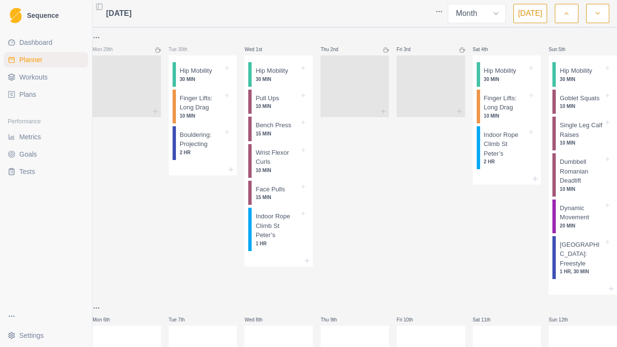
click at [572, 11] on button "button" at bounding box center [566, 13] width 23 height 19
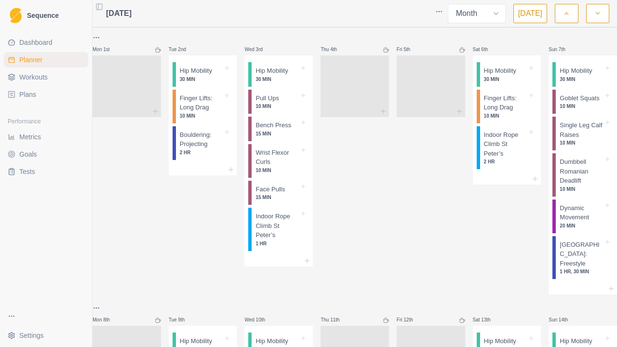
click at [572, 11] on button "button" at bounding box center [566, 13] width 23 height 19
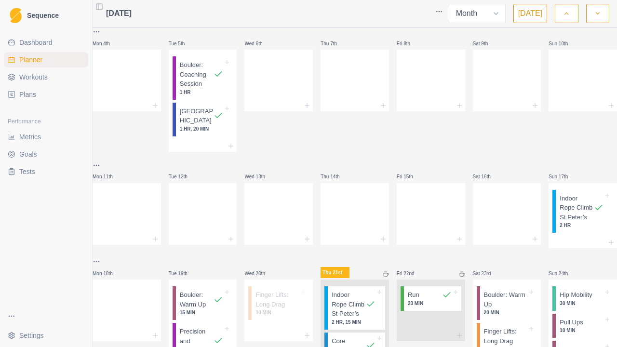
scroll to position [499, 0]
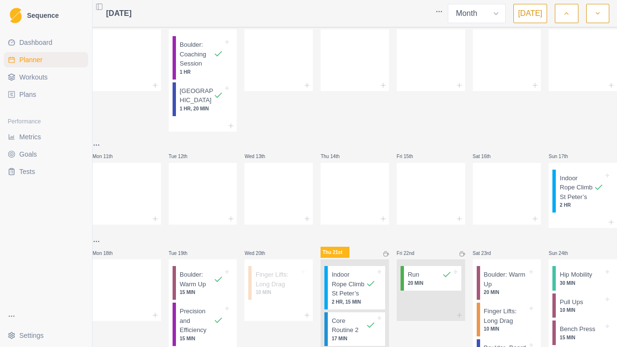
click at [66, 135] on link "Metrics" at bounding box center [46, 136] width 84 height 15
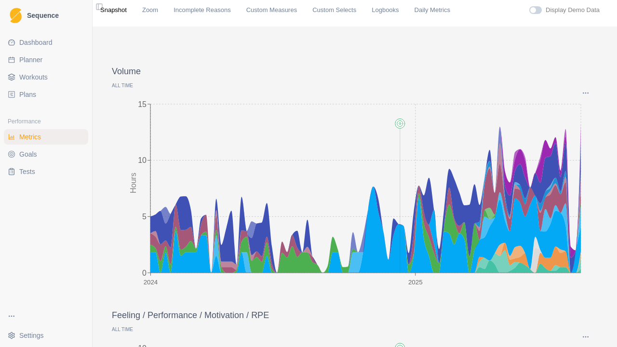
scroll to position [7, 0]
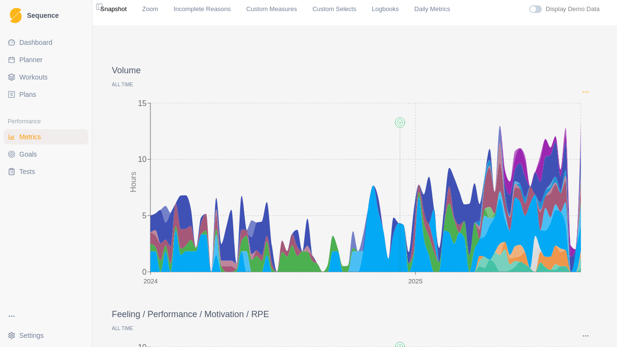
click at [582, 93] on icon "Options" at bounding box center [586, 92] width 8 height 8
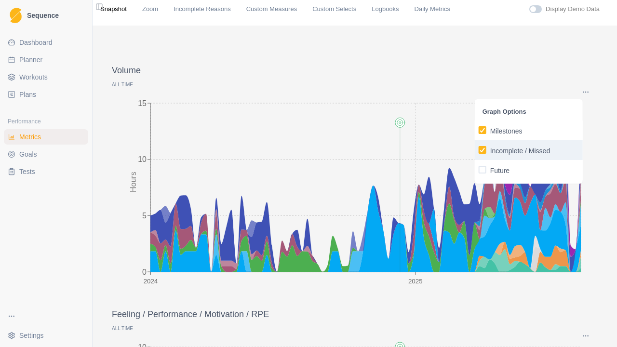
click at [476, 148] on button "Incomplete / Missed" at bounding box center [529, 150] width 108 height 20
click at [486, 147] on label "Incomplete / Missed" at bounding box center [529, 150] width 100 height 12
click at [479, 150] on input "Incomplete / Missed" at bounding box center [478, 150] width 0 height 0
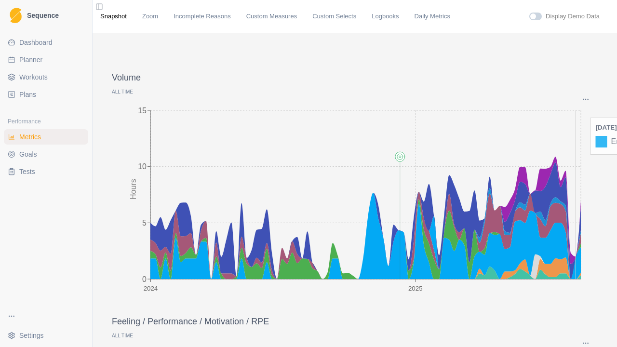
scroll to position [23, 0]
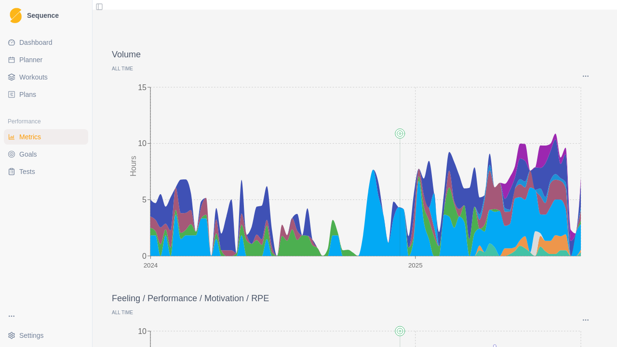
click at [121, 71] on p "All time" at bounding box center [355, 68] width 486 height 7
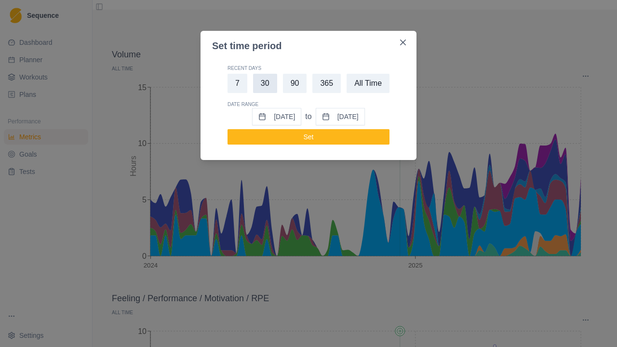
click at [263, 88] on button "30" at bounding box center [265, 83] width 24 height 19
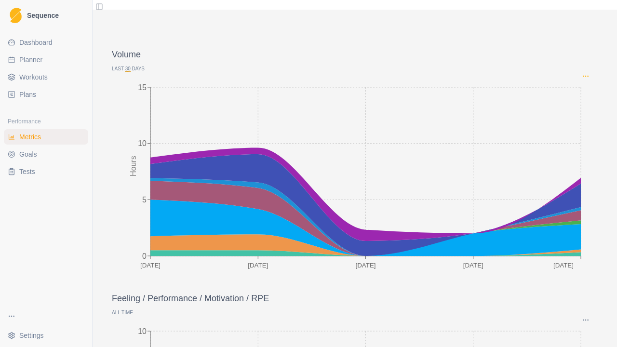
click at [582, 79] on icon "Options" at bounding box center [586, 76] width 8 height 8
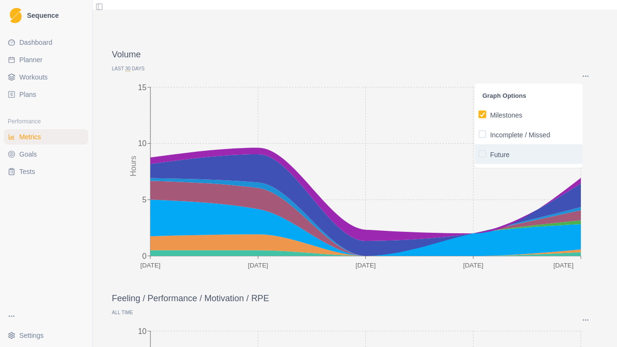
click at [485, 156] on span "button" at bounding box center [483, 154] width 8 height 8
click at [479, 154] on input "Future" at bounding box center [478, 154] width 0 height 0
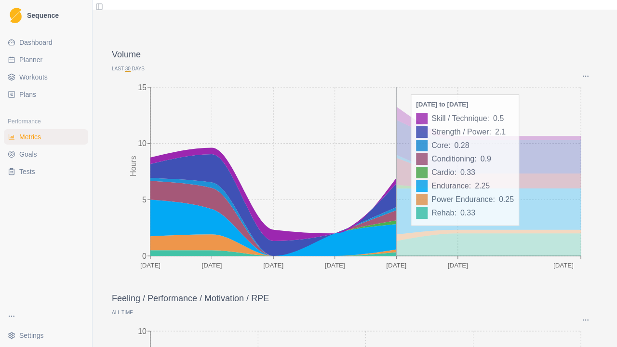
click at [390, 202] on icon at bounding box center [273, 205] width 246 height 102
click at [396, 107] on icon at bounding box center [488, 122] width 185 height 33
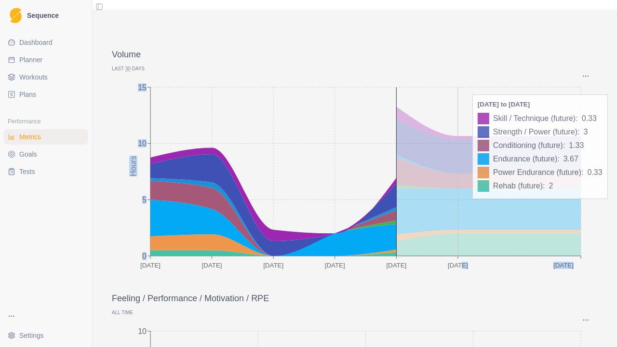
drag, startPoint x: 396, startPoint y: 107, endPoint x: 462, endPoint y: 87, distance: 68.6
click at [462, 87] on icon "[DATE] [DATE] Aug [DATE] Aug [DATE] [DATE] 0 5 10 15 Hours" at bounding box center [351, 176] width 479 height 193
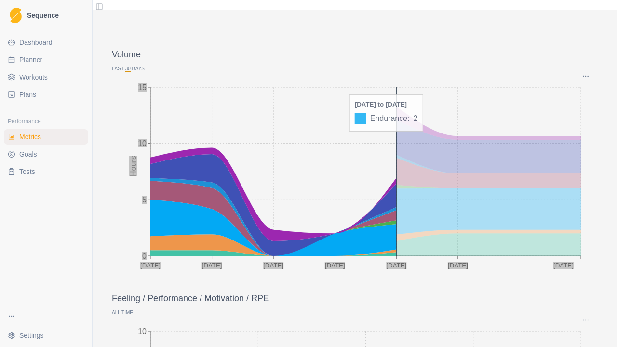
scroll to position [80, 0]
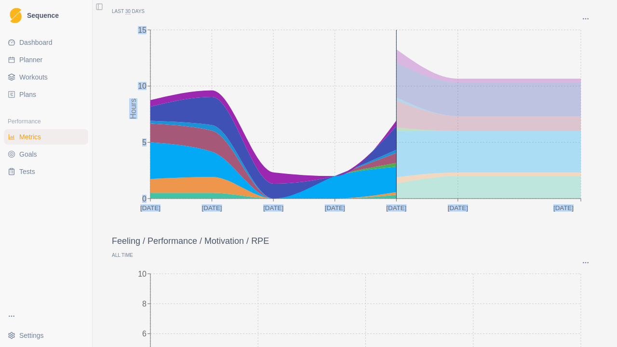
click at [33, 56] on span "Planner" at bounding box center [30, 60] width 23 height 10
select select "month"
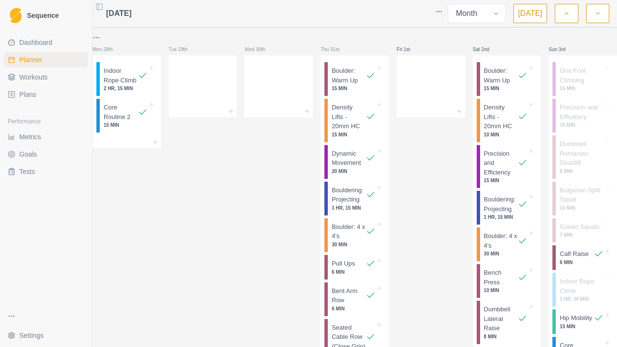
click at [49, 137] on link "Metrics" at bounding box center [46, 136] width 84 height 15
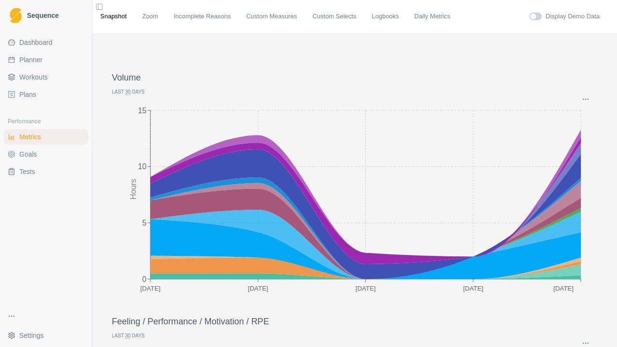
click at [134, 90] on p "Last 30 Days" at bounding box center [355, 91] width 486 height 7
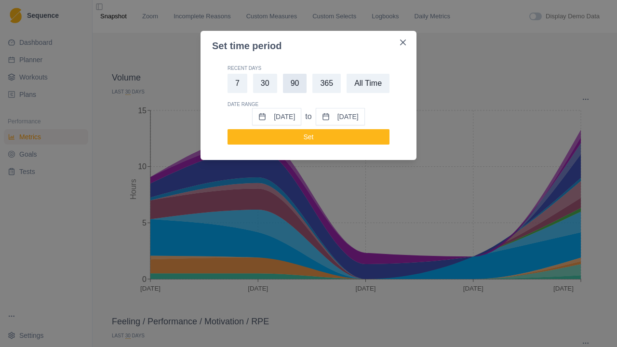
click at [302, 82] on button "90" at bounding box center [295, 83] width 24 height 19
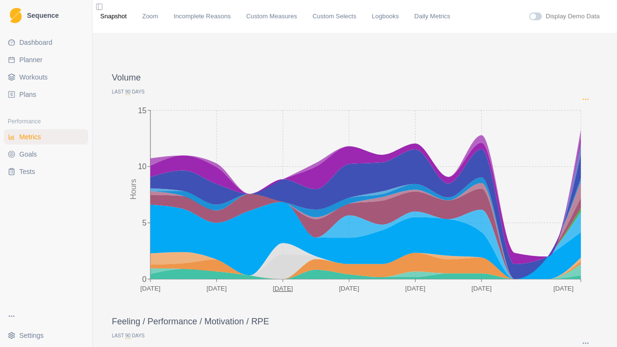
click at [582, 99] on icon "Options" at bounding box center [586, 99] width 8 height 8
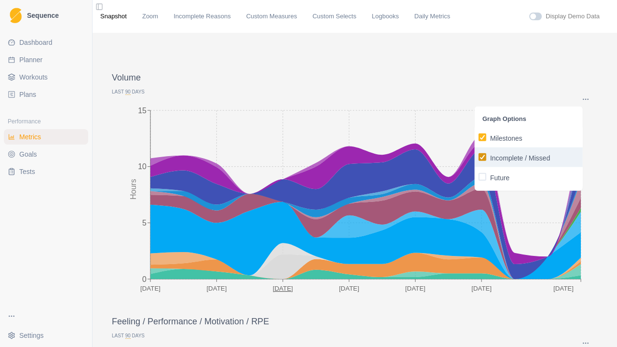
click at [480, 160] on span "button" at bounding box center [483, 157] width 8 height 8
click at [479, 157] on input "Incomplete / Missed" at bounding box center [478, 157] width 0 height 0
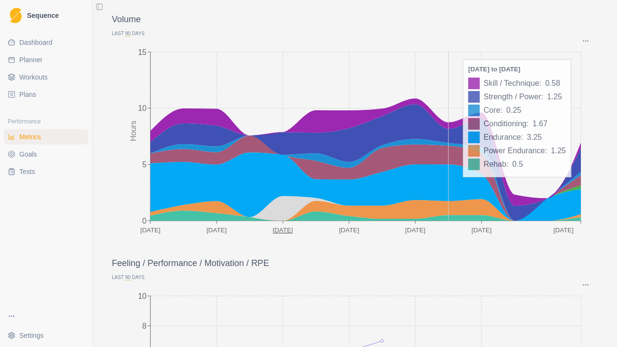
scroll to position [59, 0]
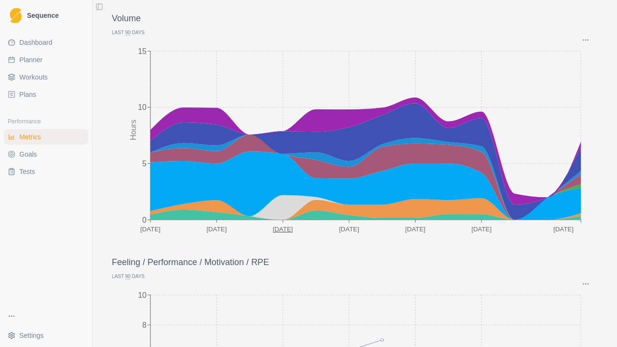
click at [128, 36] on div "Graph Options Milestones Incomplete / Missed Future" at bounding box center [351, 40] width 478 height 8
click at [124, 29] on p "Last 90 Days" at bounding box center [355, 32] width 486 height 7
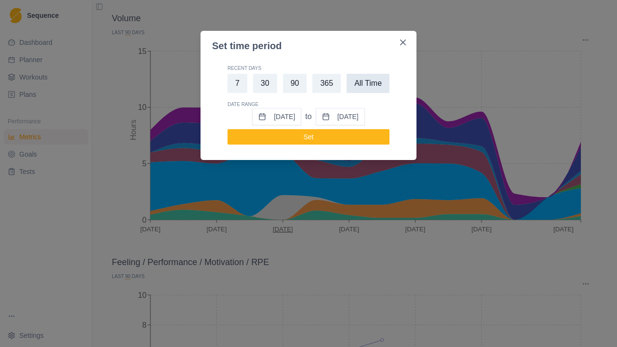
click at [359, 84] on button "All Time" at bounding box center [367, 83] width 43 height 19
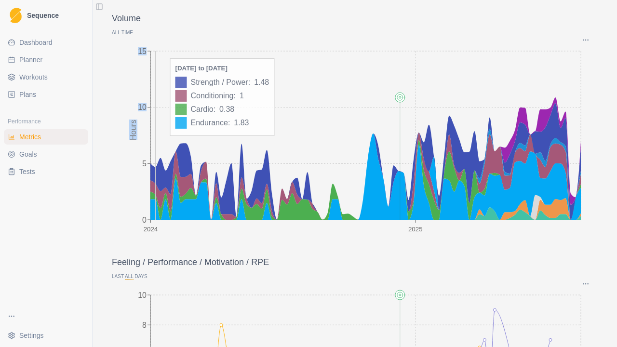
click at [152, 172] on icon "2024 2025 0 5 10 15 Hours" at bounding box center [351, 140] width 479 height 193
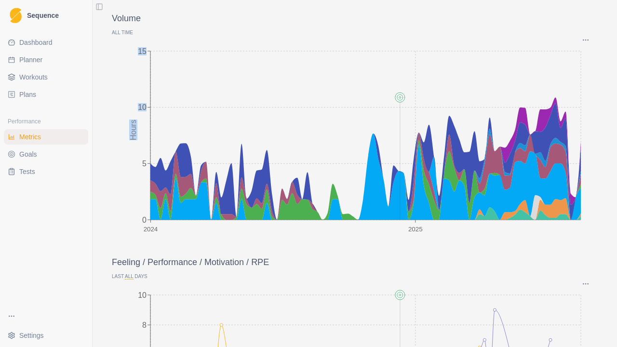
click at [150, 172] on icon at bounding box center [365, 161] width 430 height 117
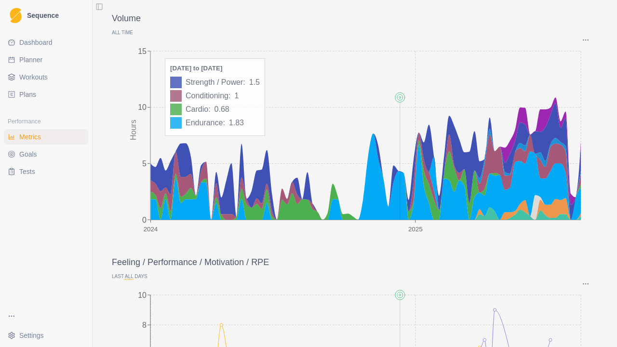
click at [152, 161] on icon "2024 2025 0 5 10 15 Hours" at bounding box center [351, 140] width 479 height 193
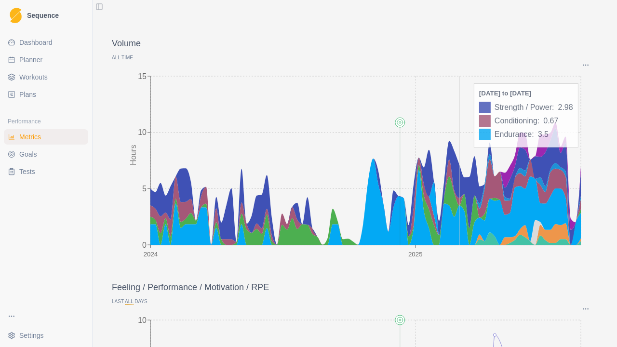
scroll to position [39, 0]
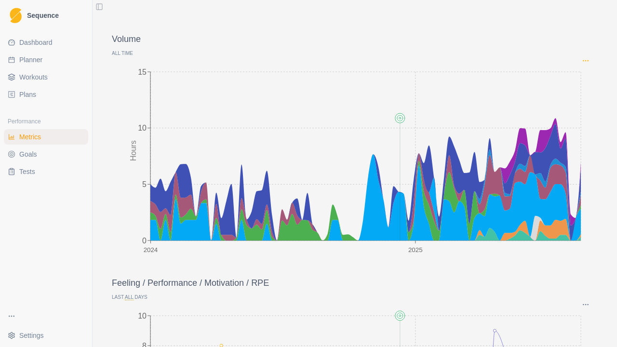
click at [582, 62] on icon "Options" at bounding box center [586, 61] width 8 height 8
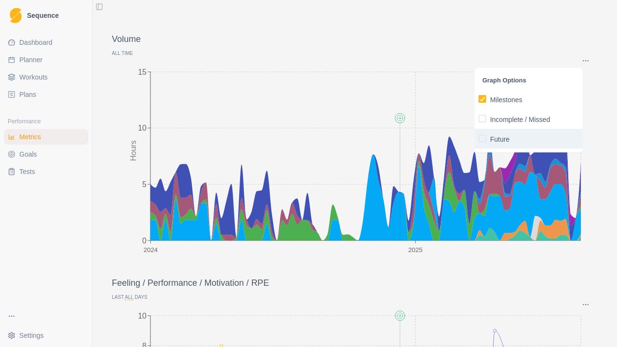
click at [492, 137] on p "Future" at bounding box center [499, 139] width 19 height 10
click at [479, 138] on input "Future" at bounding box center [478, 138] width 0 height 0
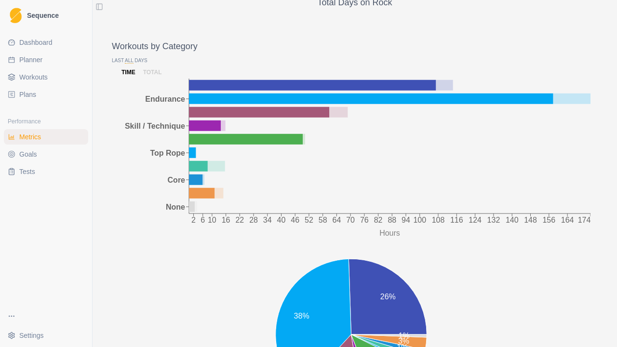
scroll to position [873, 0]
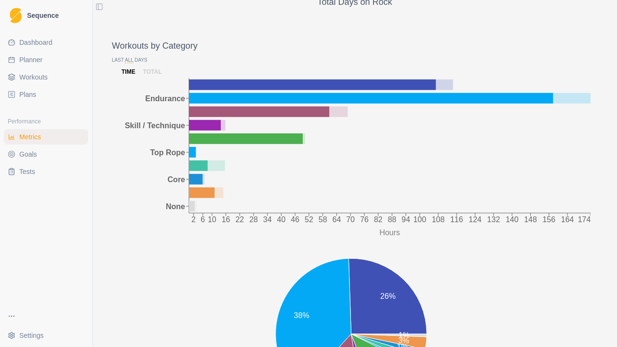
click at [31, 69] on link "Workouts" at bounding box center [46, 76] width 84 height 15
